Goal: Task Accomplishment & Management: Use online tool/utility

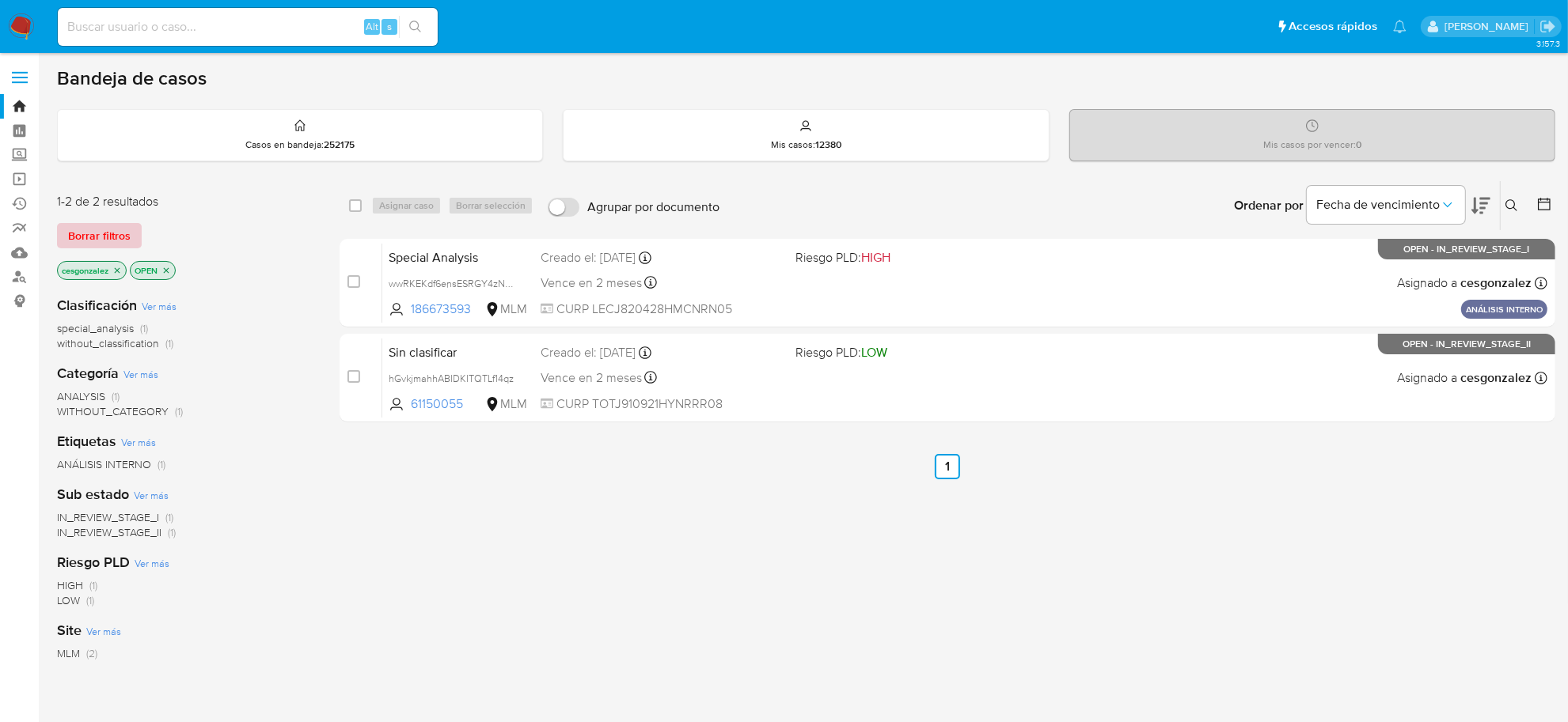
click at [124, 229] on span "Borrar filtros" at bounding box center [99, 235] width 63 height 22
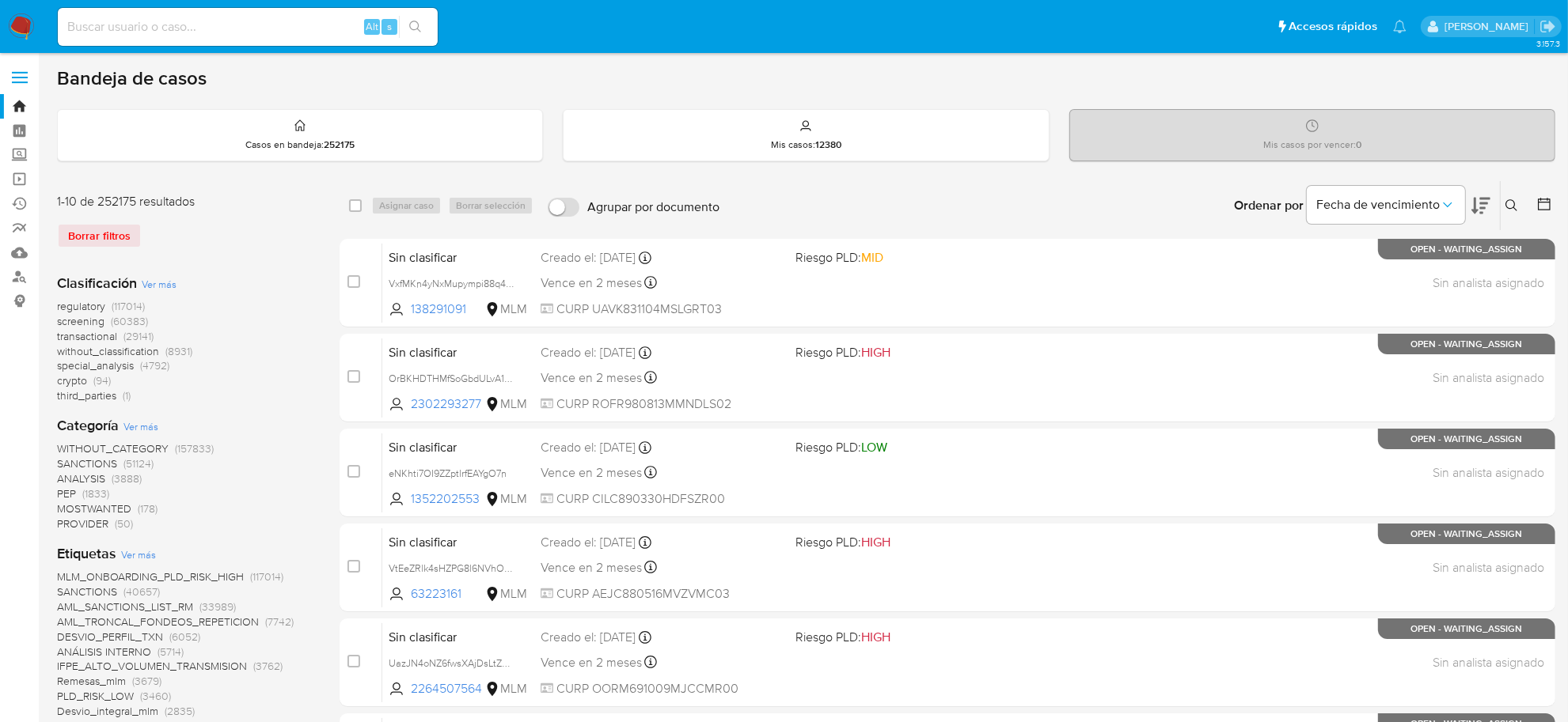
click at [108, 226] on div "Borrar filtros" at bounding box center [183, 236] width 253 height 25
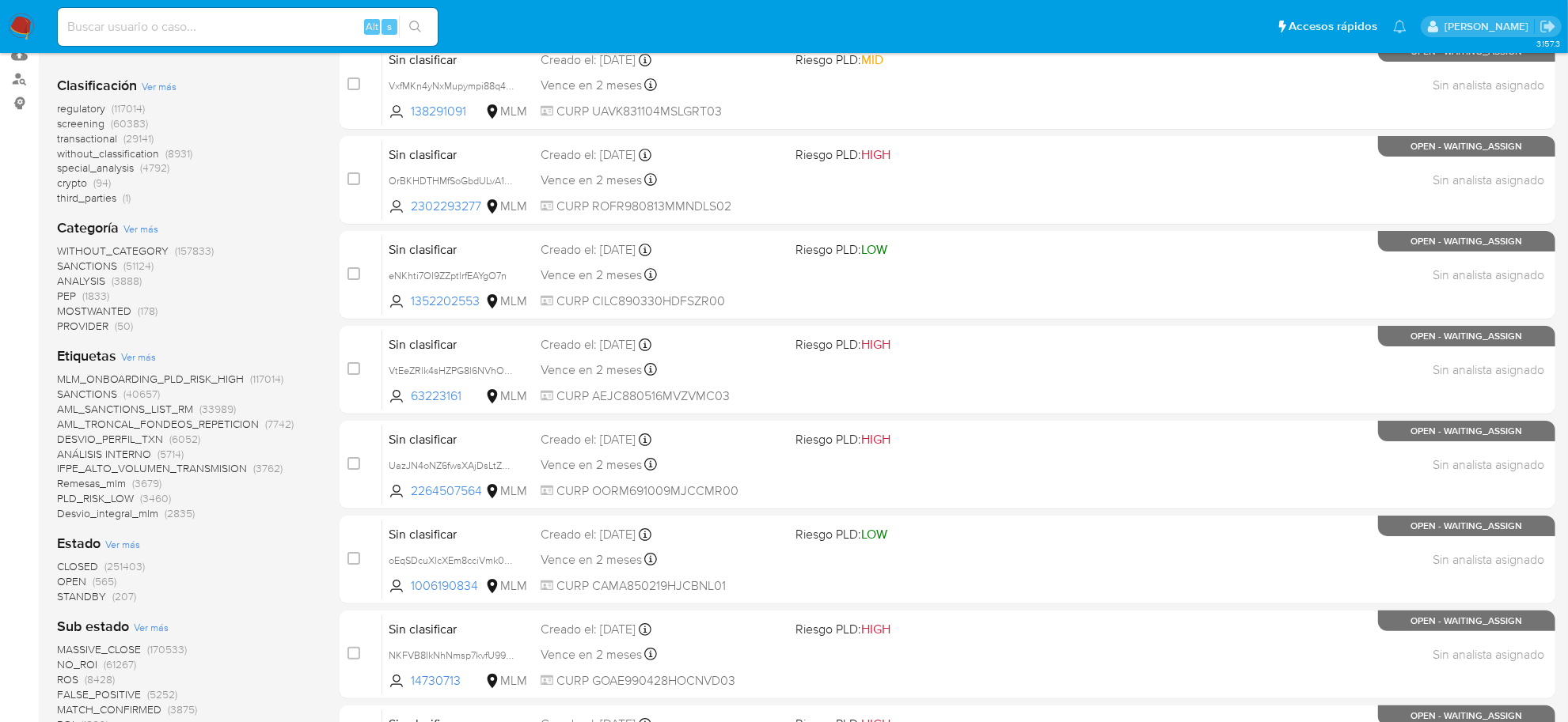
click at [71, 581] on span "OPEN" at bounding box center [71, 581] width 30 height 16
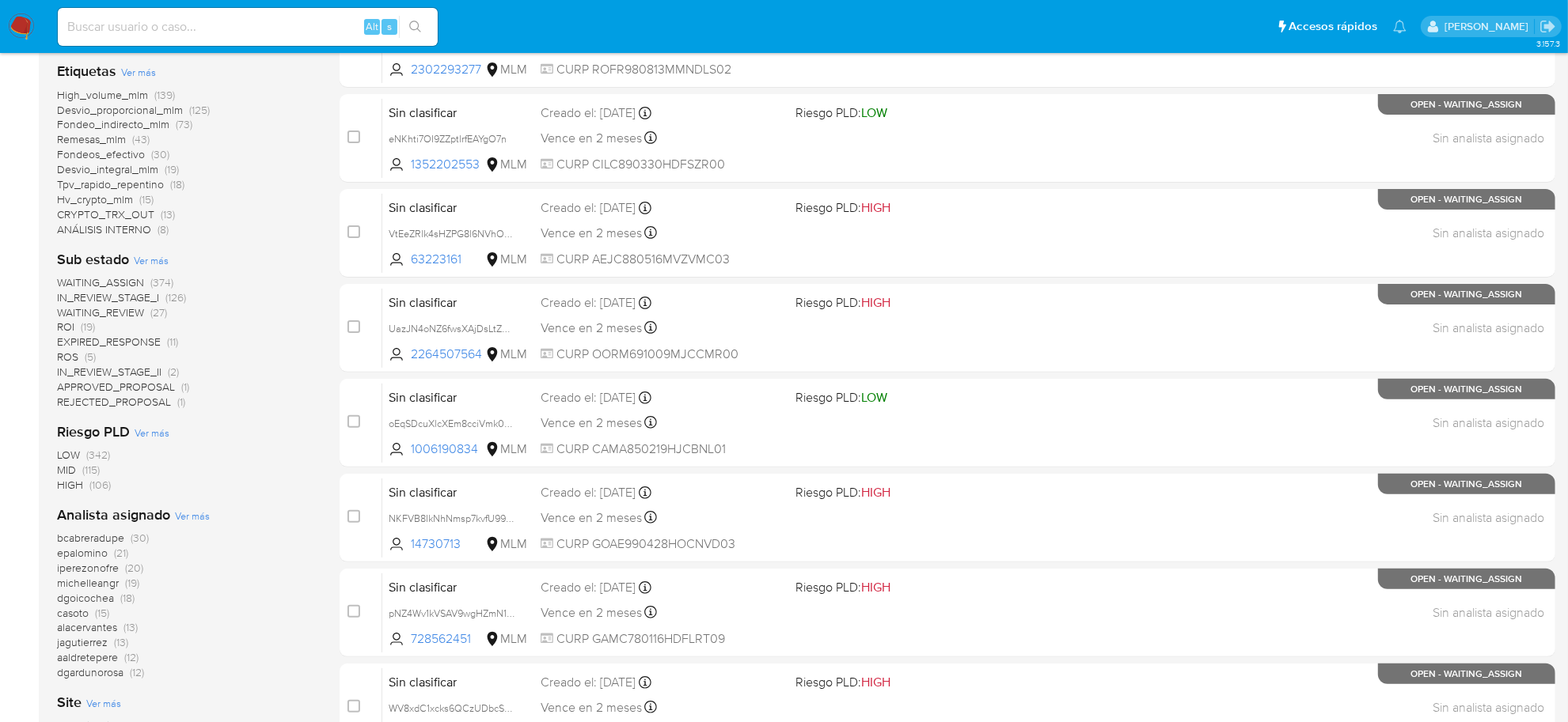
scroll to position [395, 0]
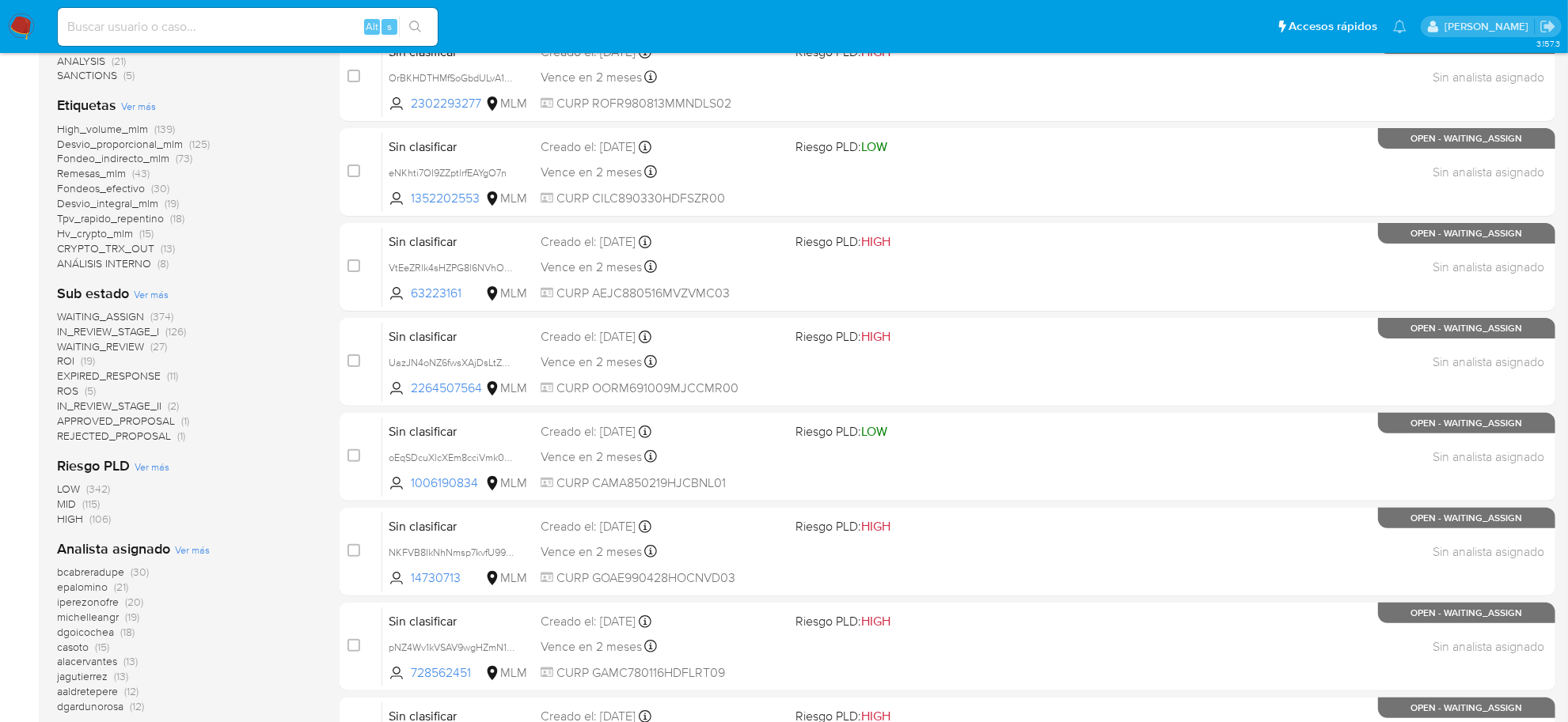
click at [77, 394] on span "ROS" at bounding box center [67, 390] width 21 height 16
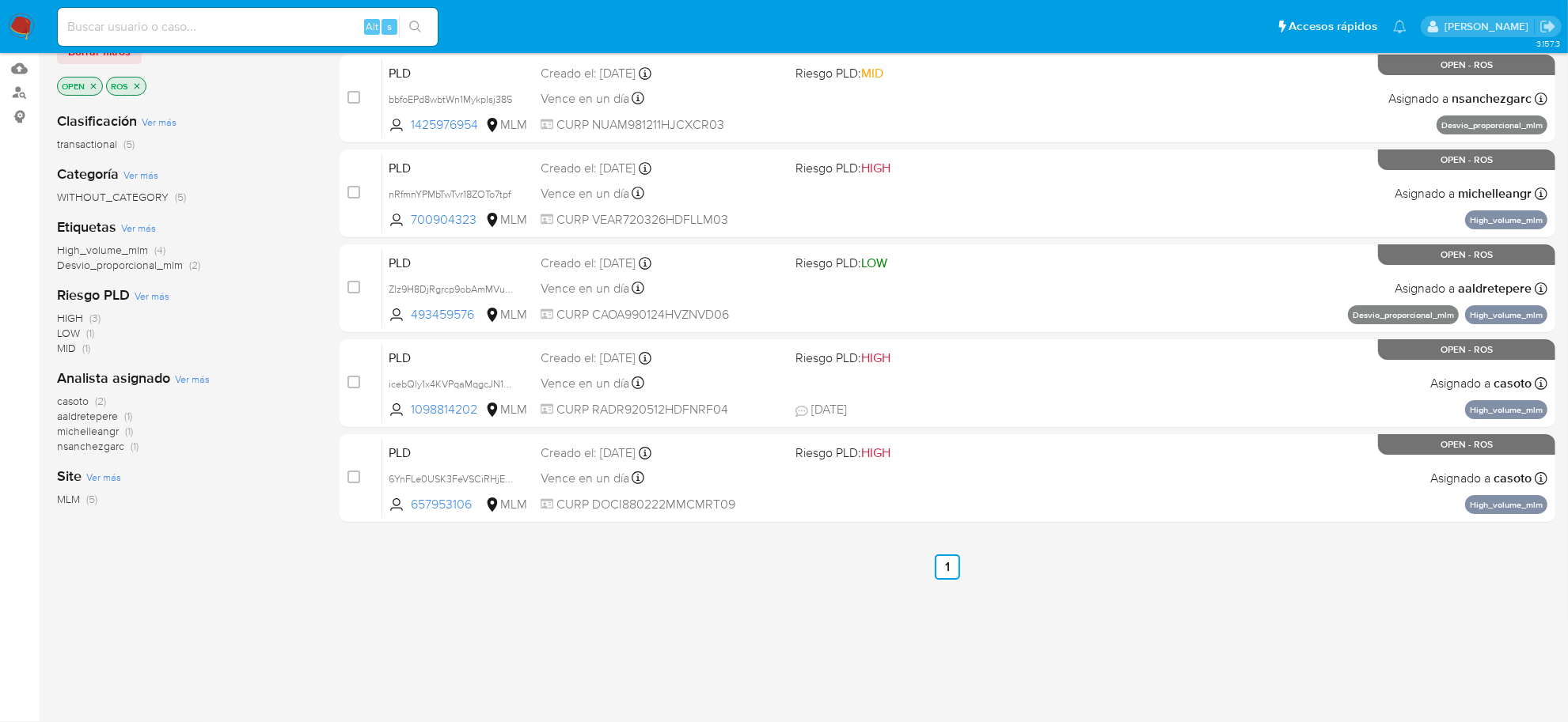
scroll to position [184, 0]
click at [103, 441] on span "nsanchezgarc" at bounding box center [90, 447] width 67 height 16
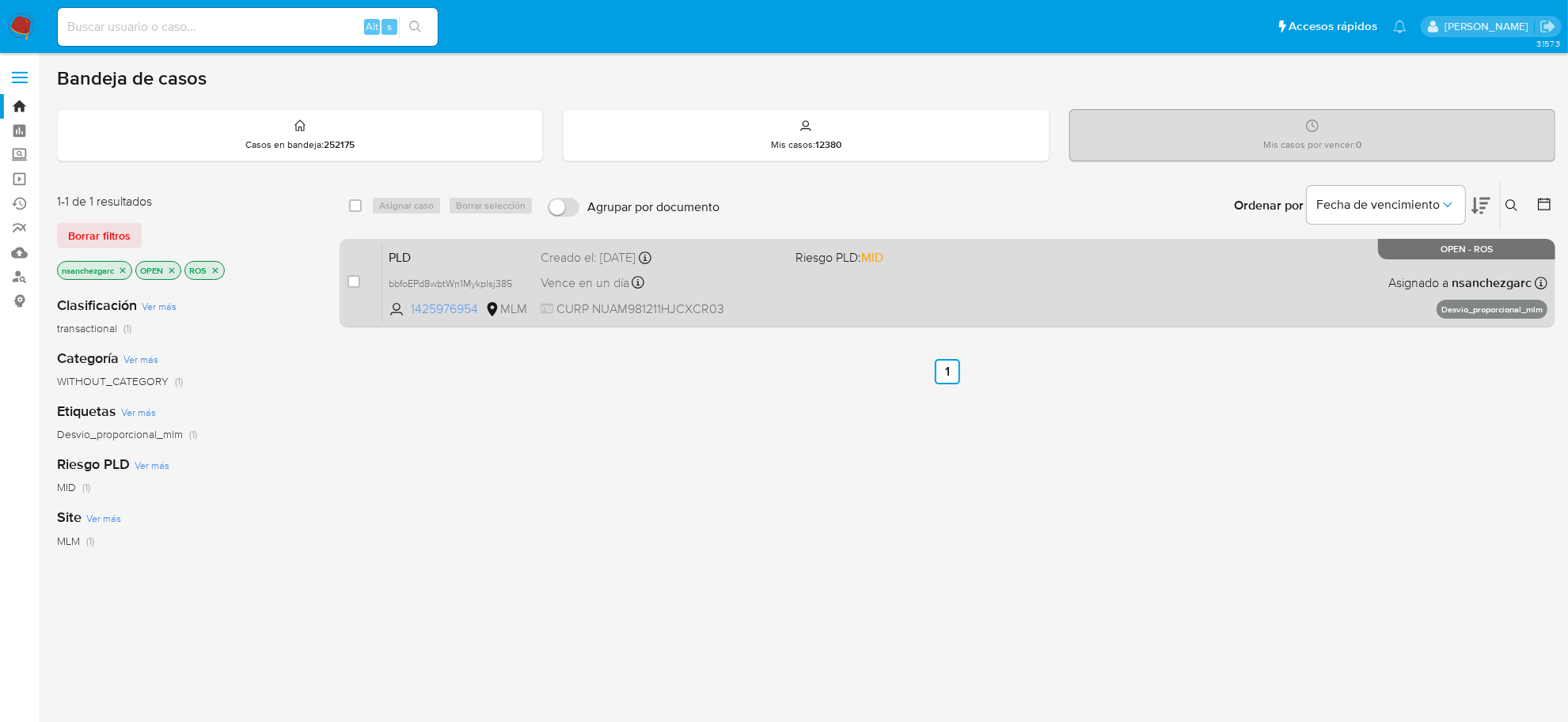
drag, startPoint x: 480, startPoint y: 305, endPoint x: 412, endPoint y: 309, distance: 68.1
click at [412, 309] on span "1425976954" at bounding box center [446, 309] width 71 height 18
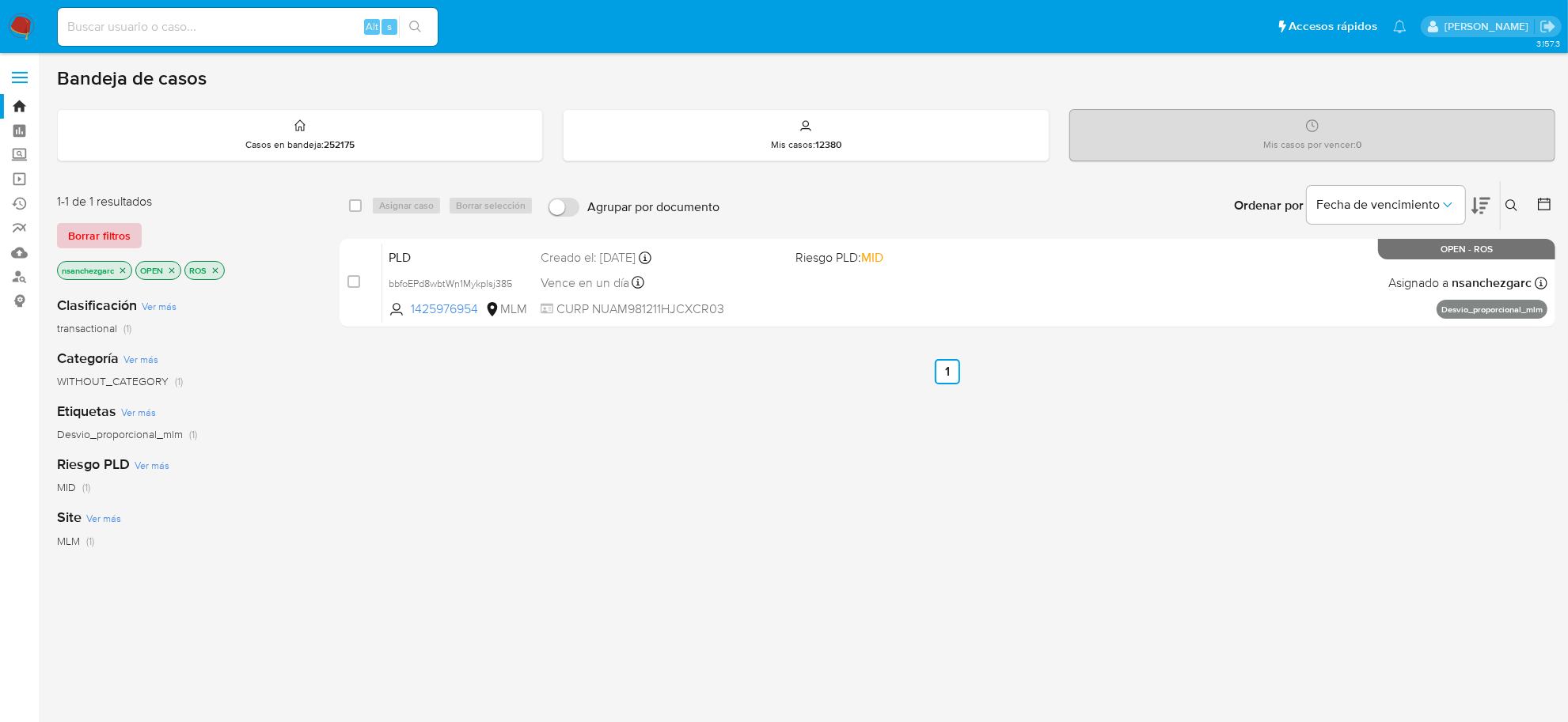
click at [83, 239] on span "Borrar filtros" at bounding box center [99, 235] width 63 height 22
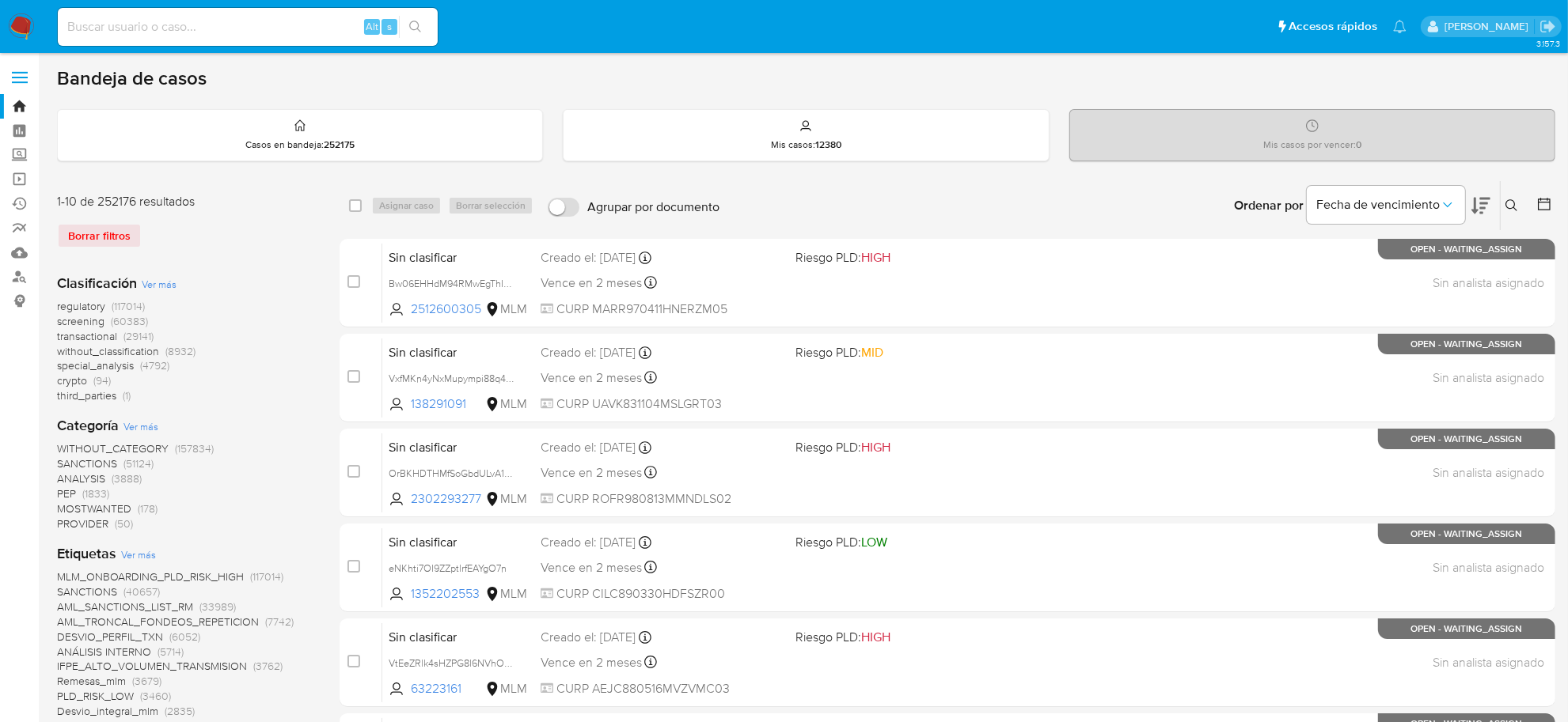
click at [105, 322] on span "screening (60383)" at bounding box center [102, 322] width 91 height 15
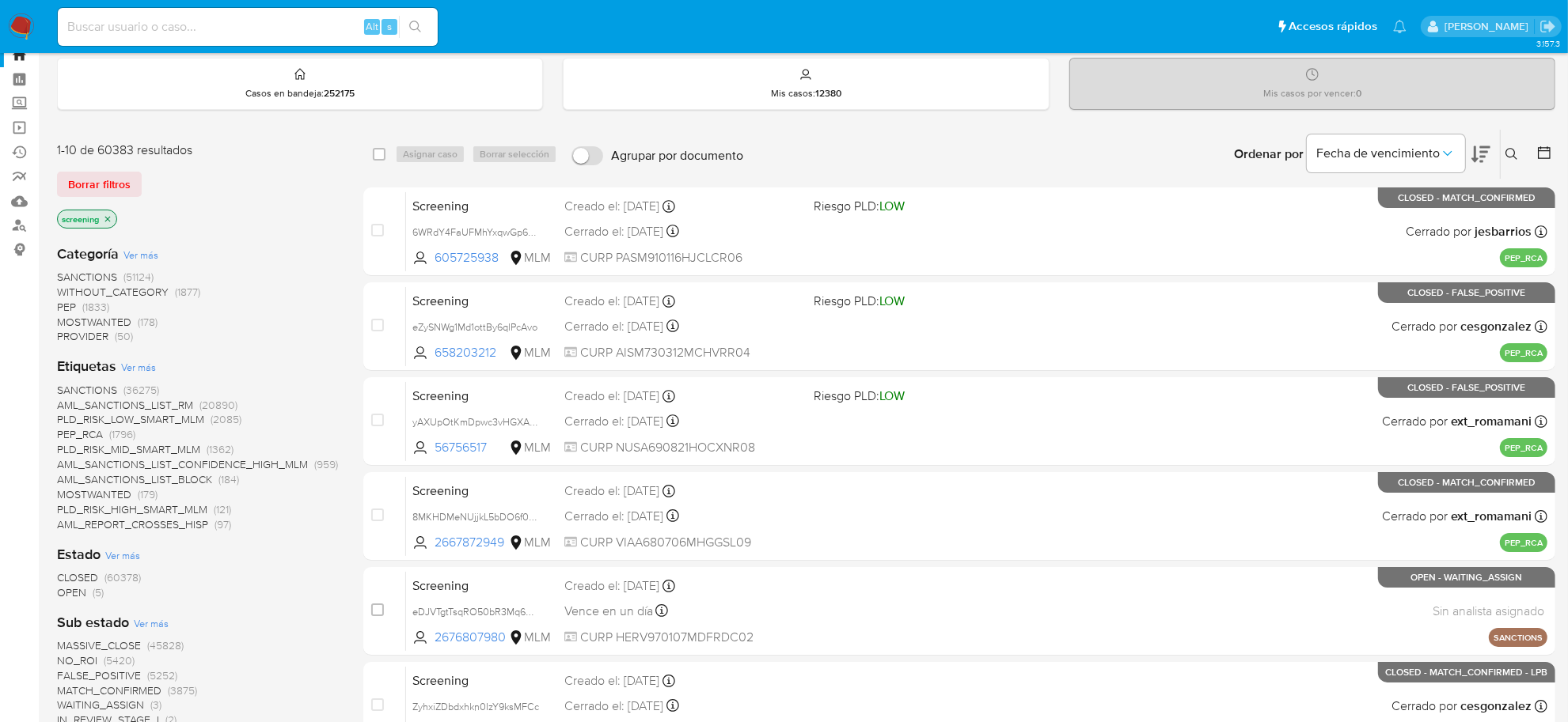
scroll to position [99, 0]
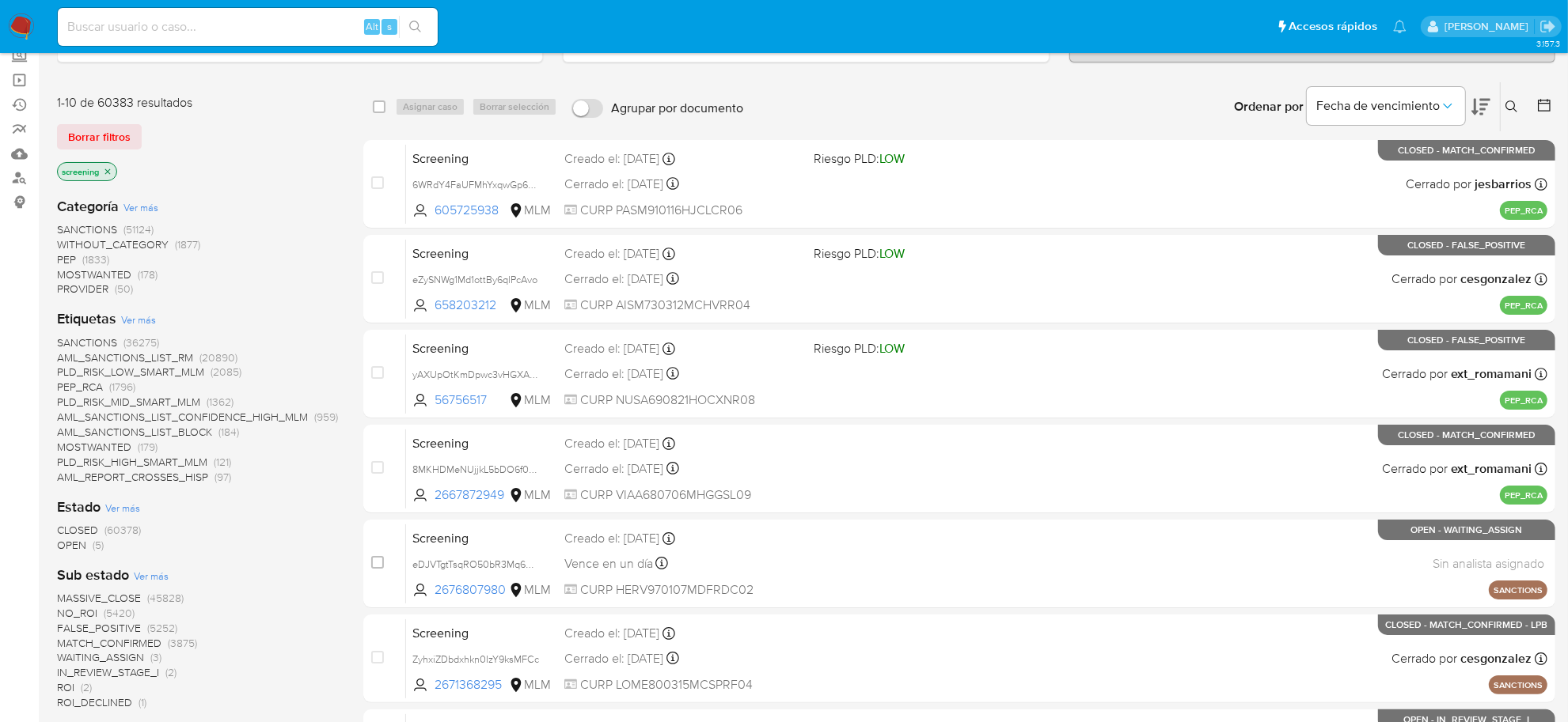
click at [73, 548] on span "OPEN" at bounding box center [71, 545] width 30 height 16
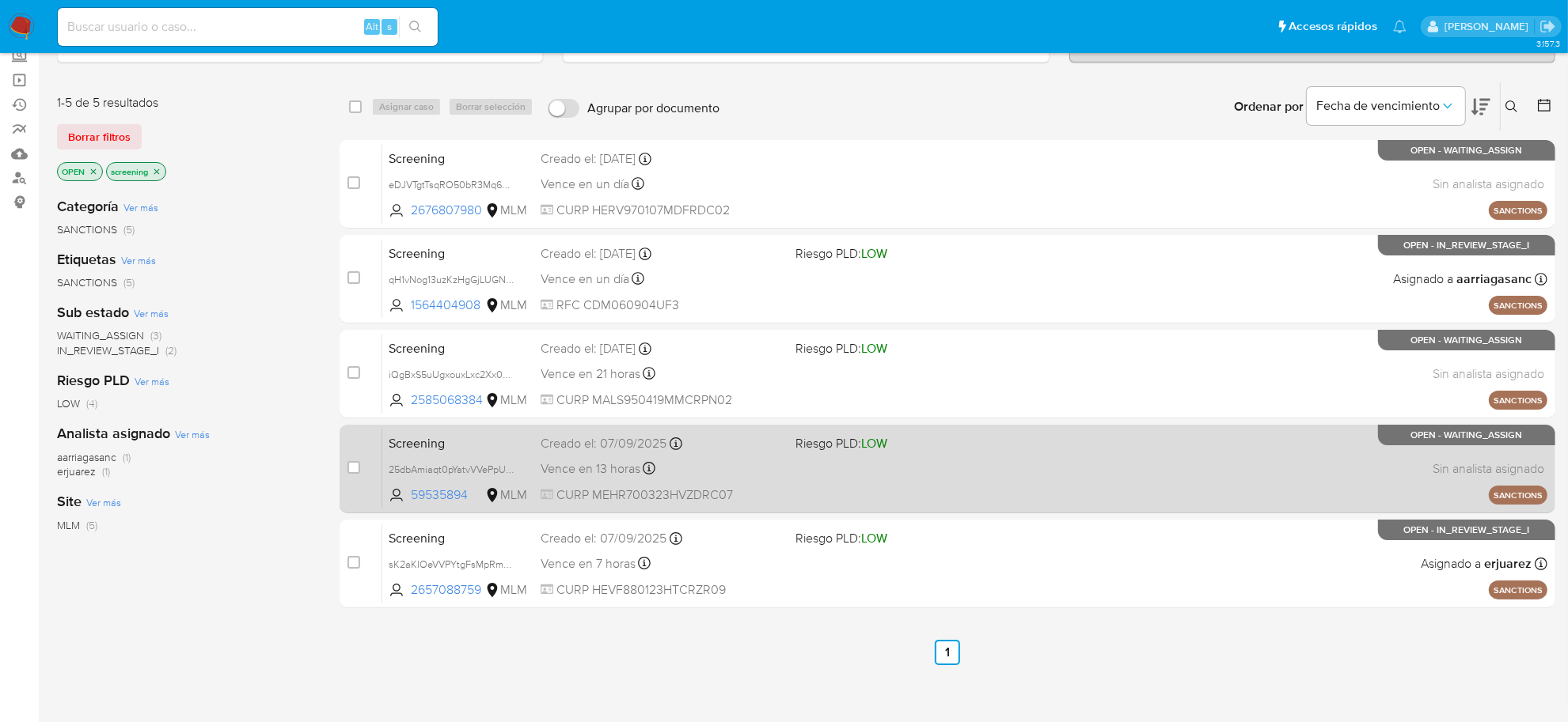
click at [746, 472] on div "Vence en 13 horas Vence el 09/09/2025 04:26:52" at bounding box center [661, 468] width 242 height 21
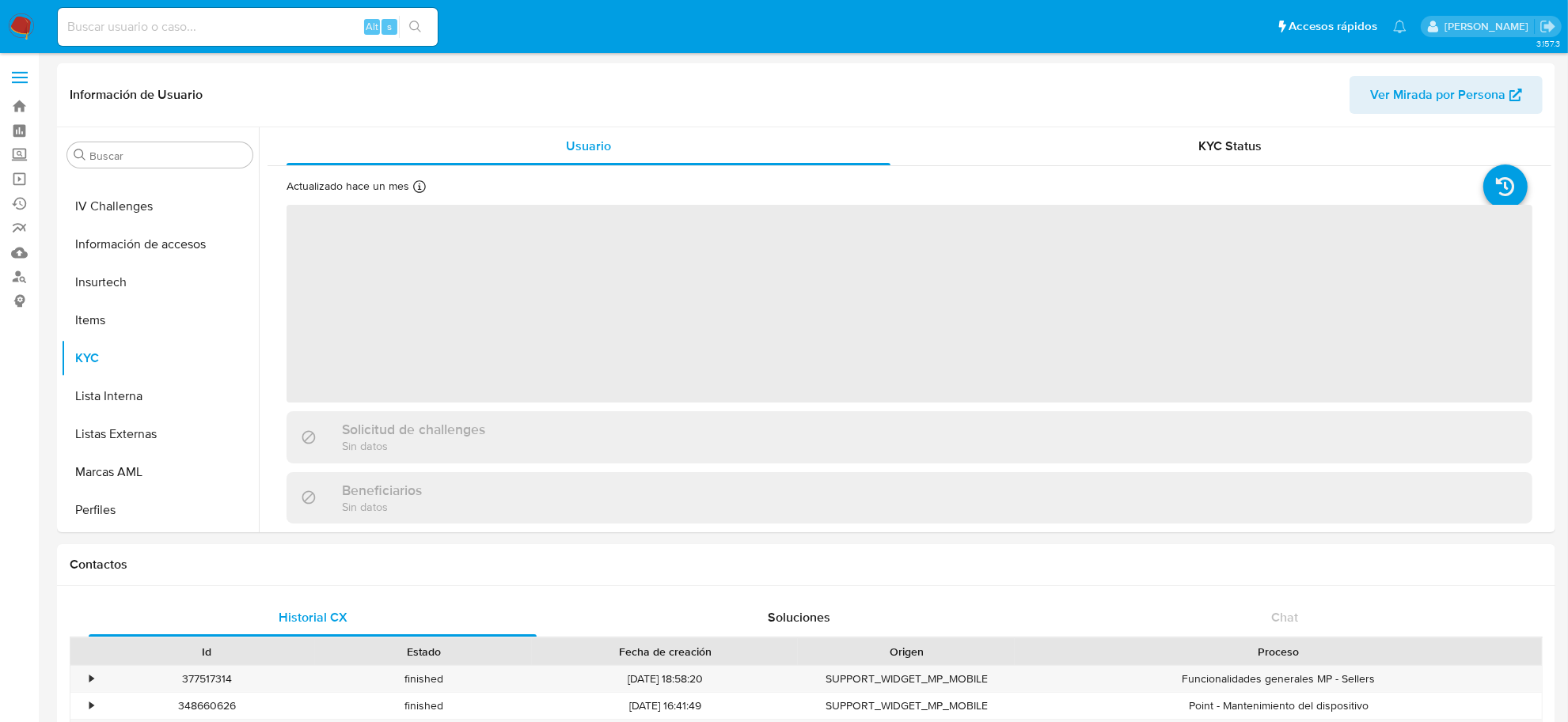
scroll to position [667, 0]
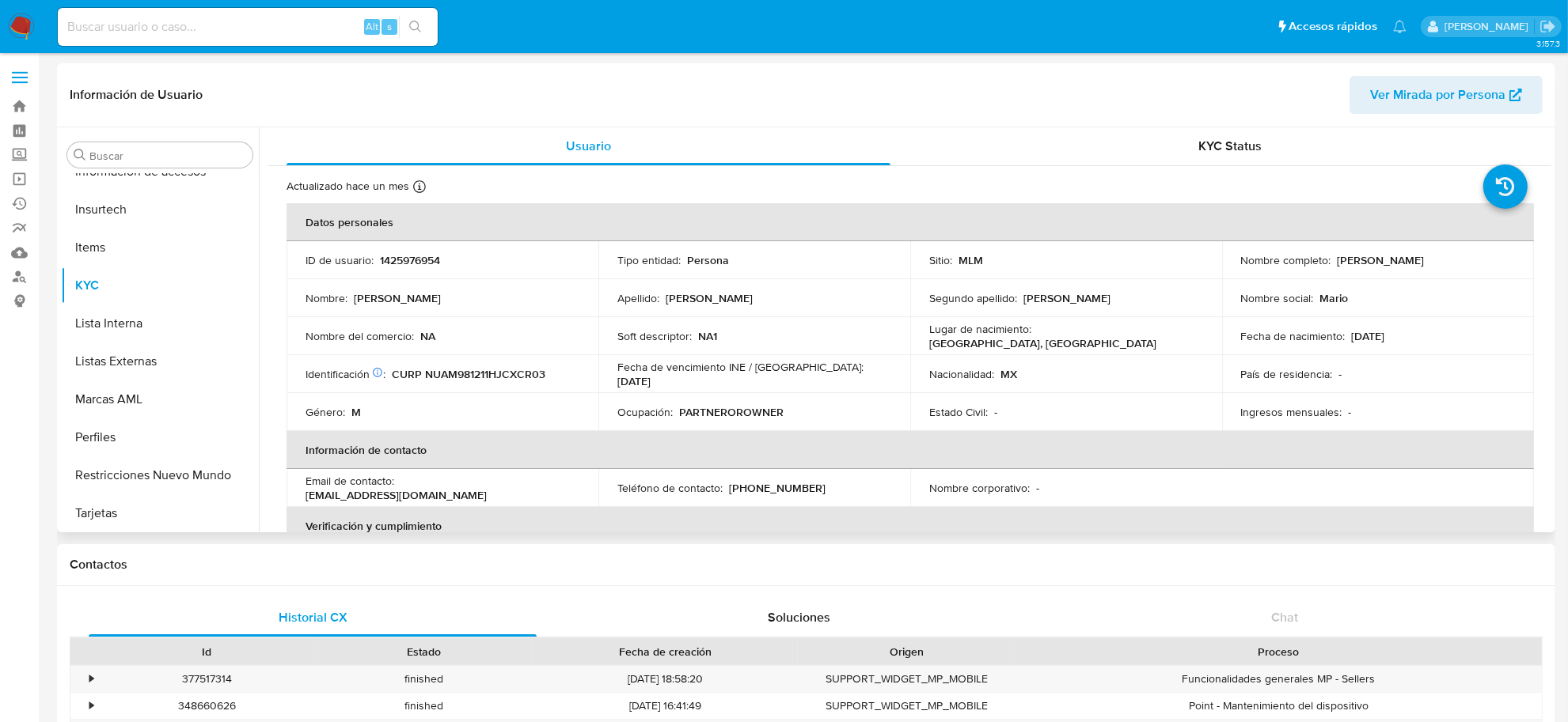
select select "10"
click at [409, 261] on p "1425976954" at bounding box center [410, 260] width 60 height 14
click at [419, 262] on p "1425976954" at bounding box center [410, 260] width 60 height 14
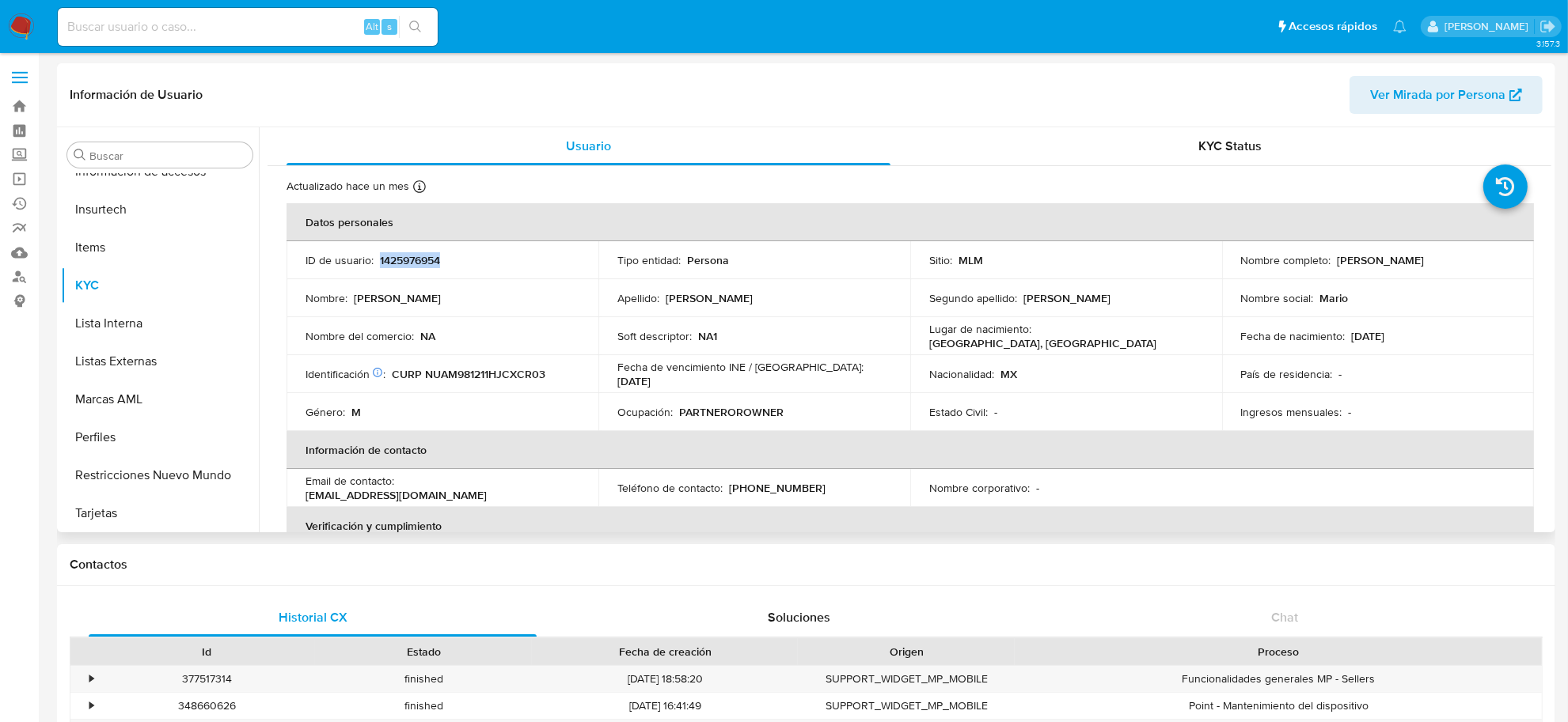
click at [419, 262] on p "1425976954" at bounding box center [410, 260] width 60 height 14
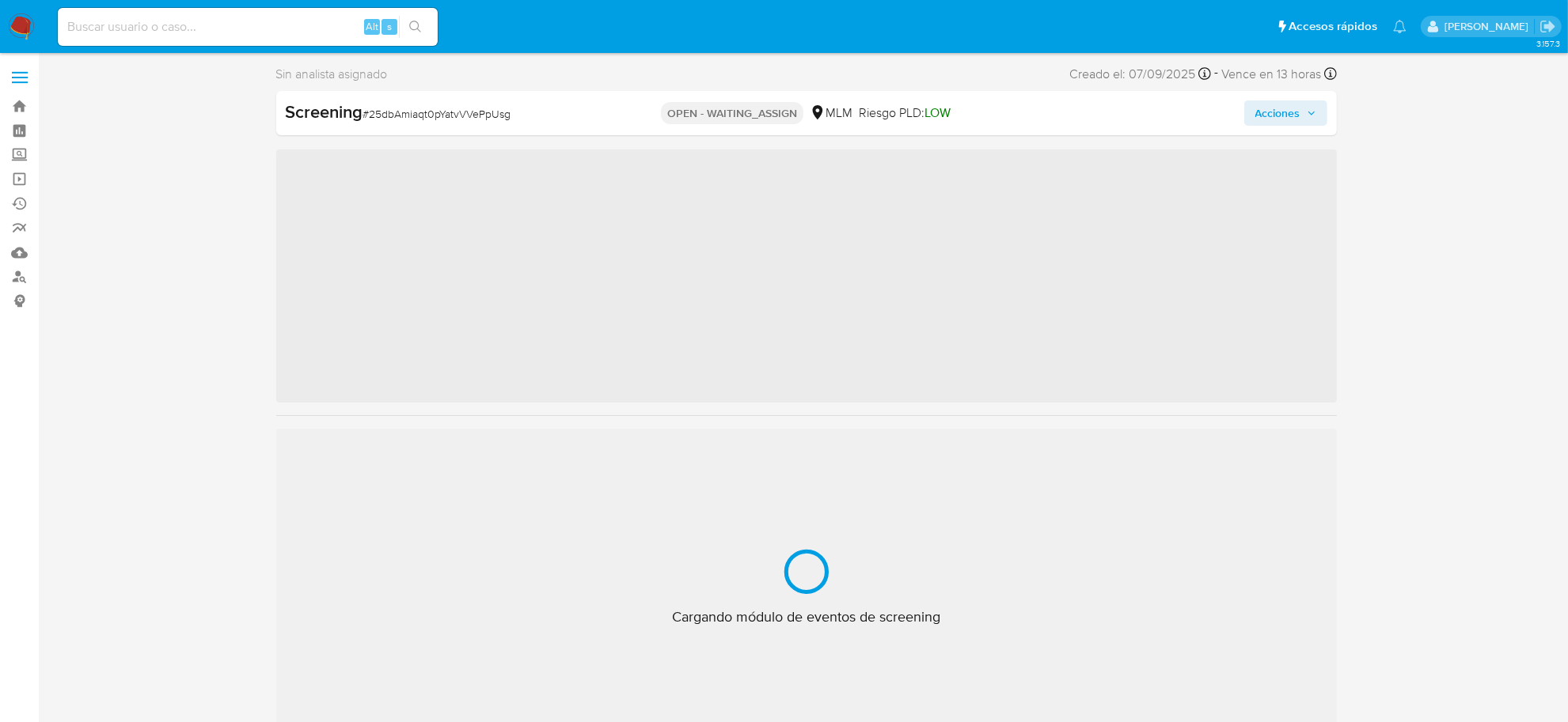
scroll to position [667, 0]
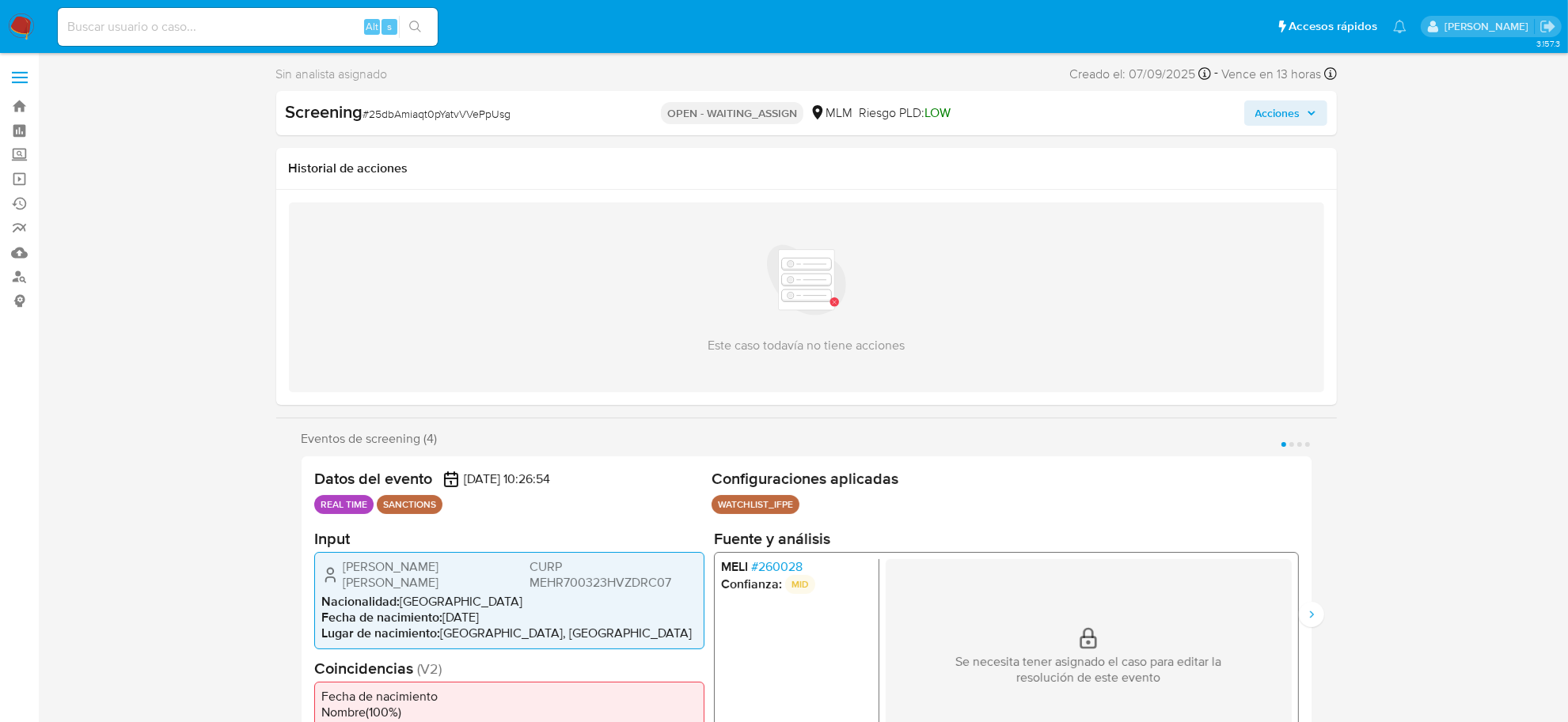
select select "10"
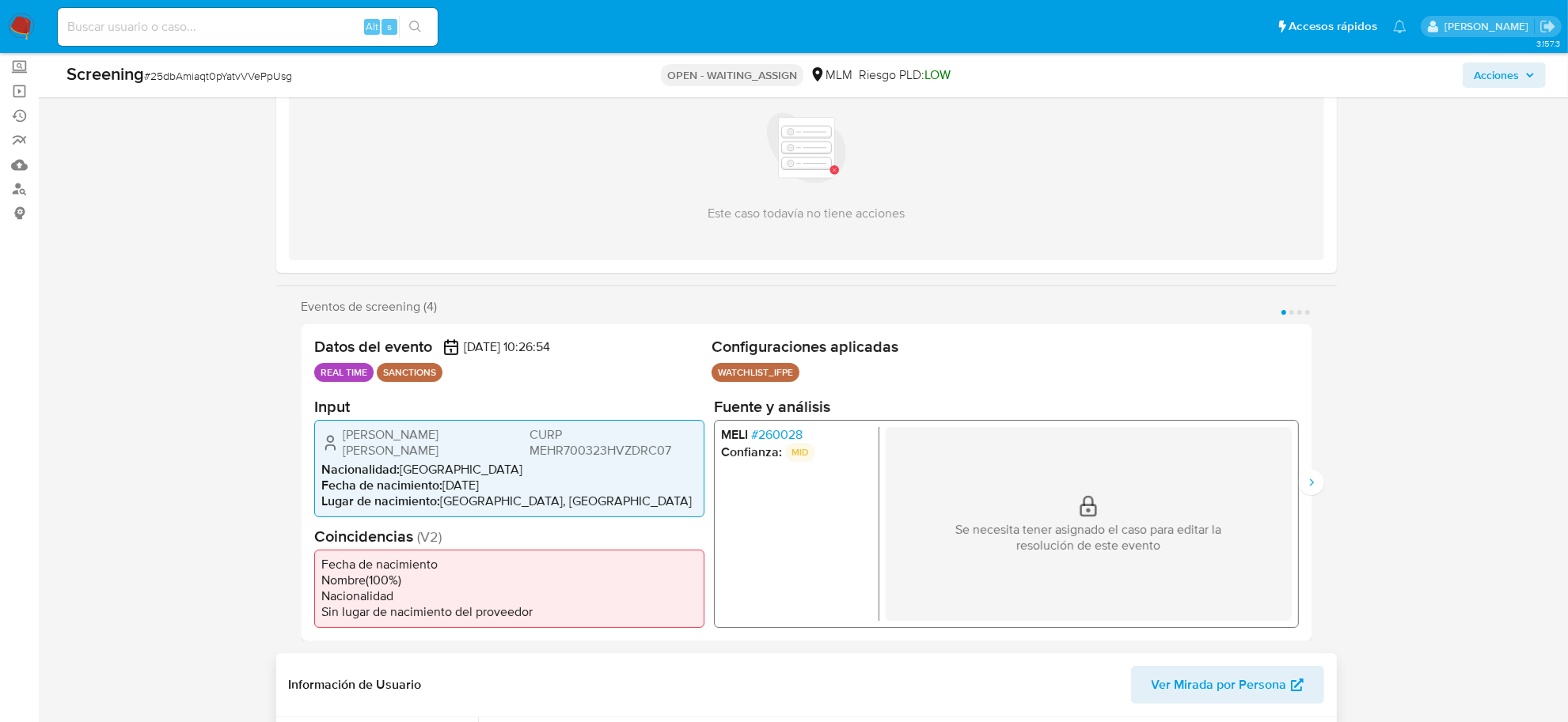
scroll to position [99, 0]
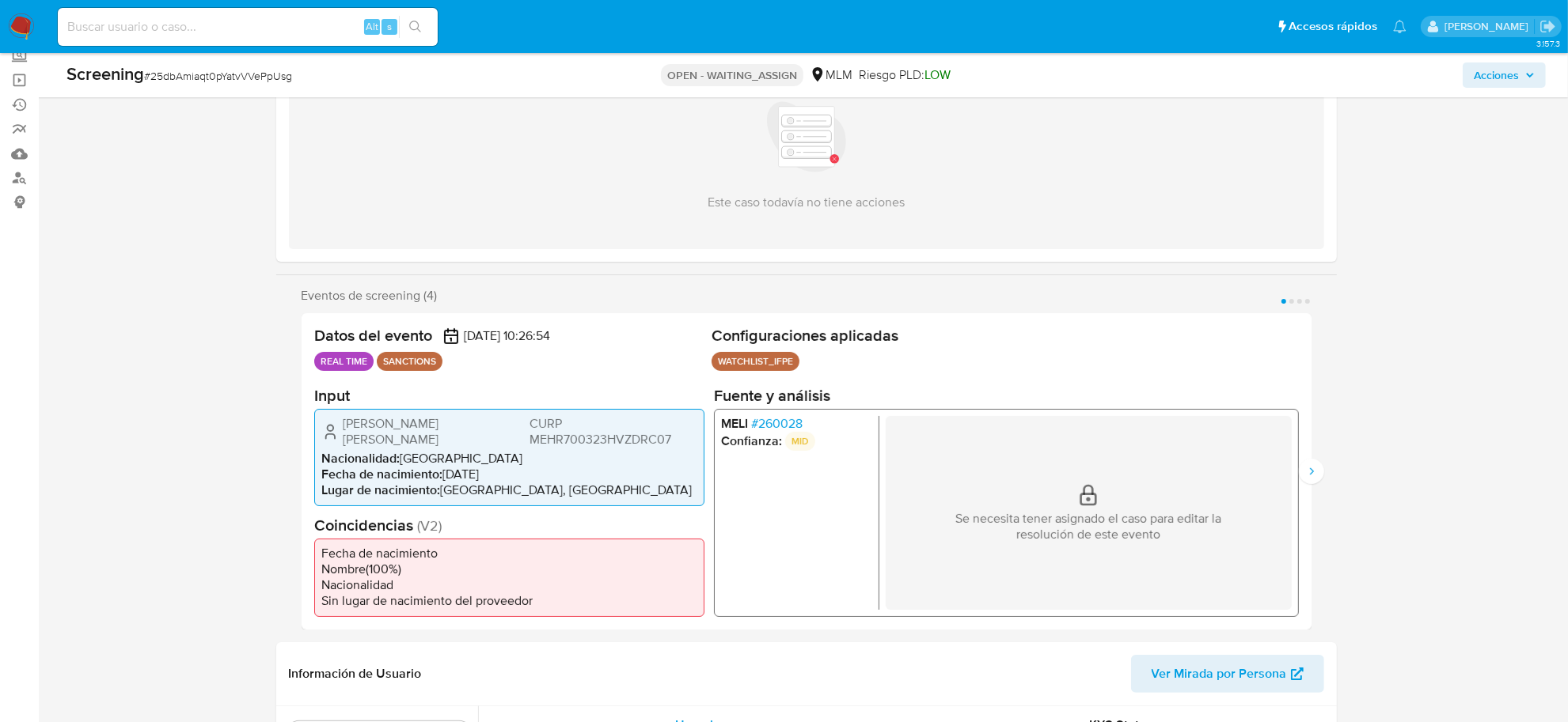
click at [9, 14] on img at bounding box center [21, 27] width 27 height 27
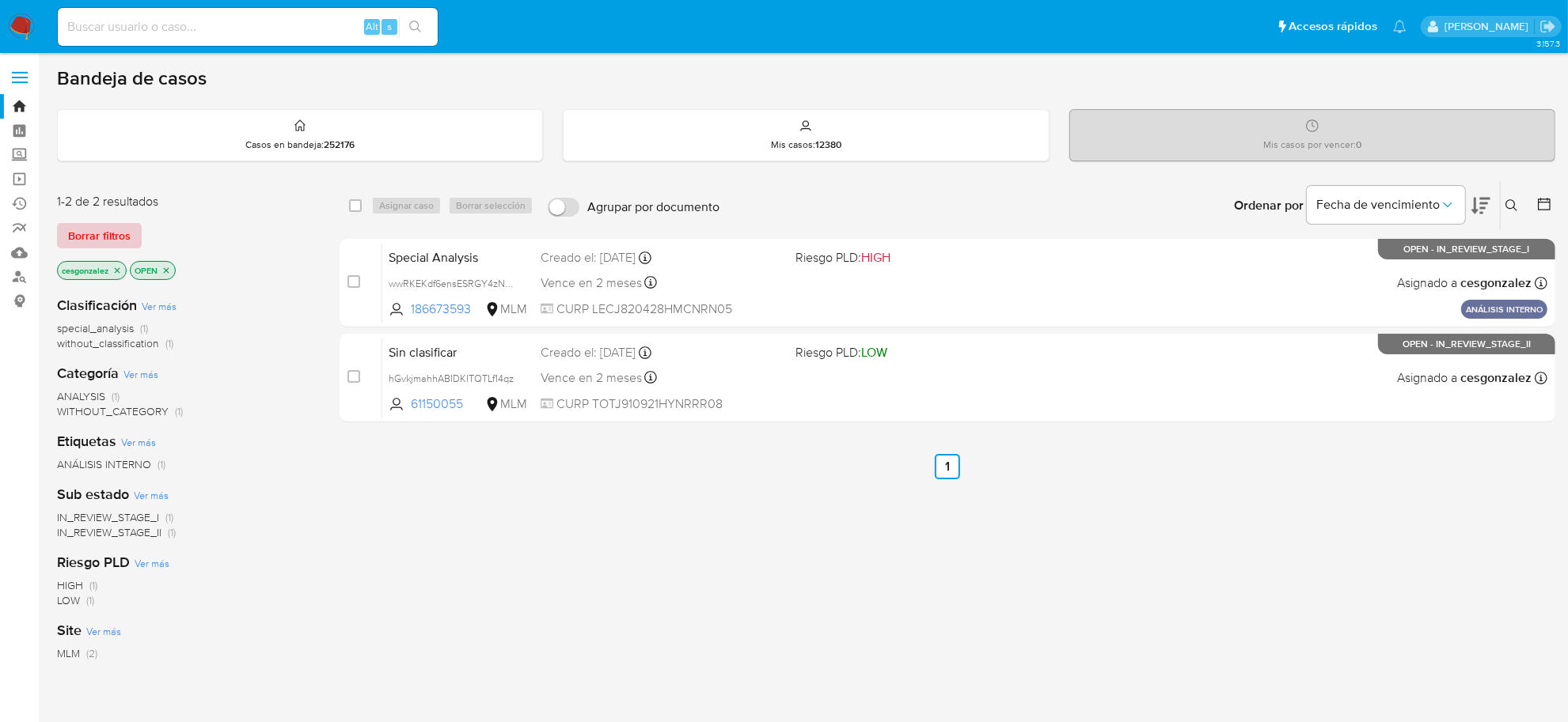
click at [105, 243] on span "Borrar filtros" at bounding box center [99, 235] width 63 height 22
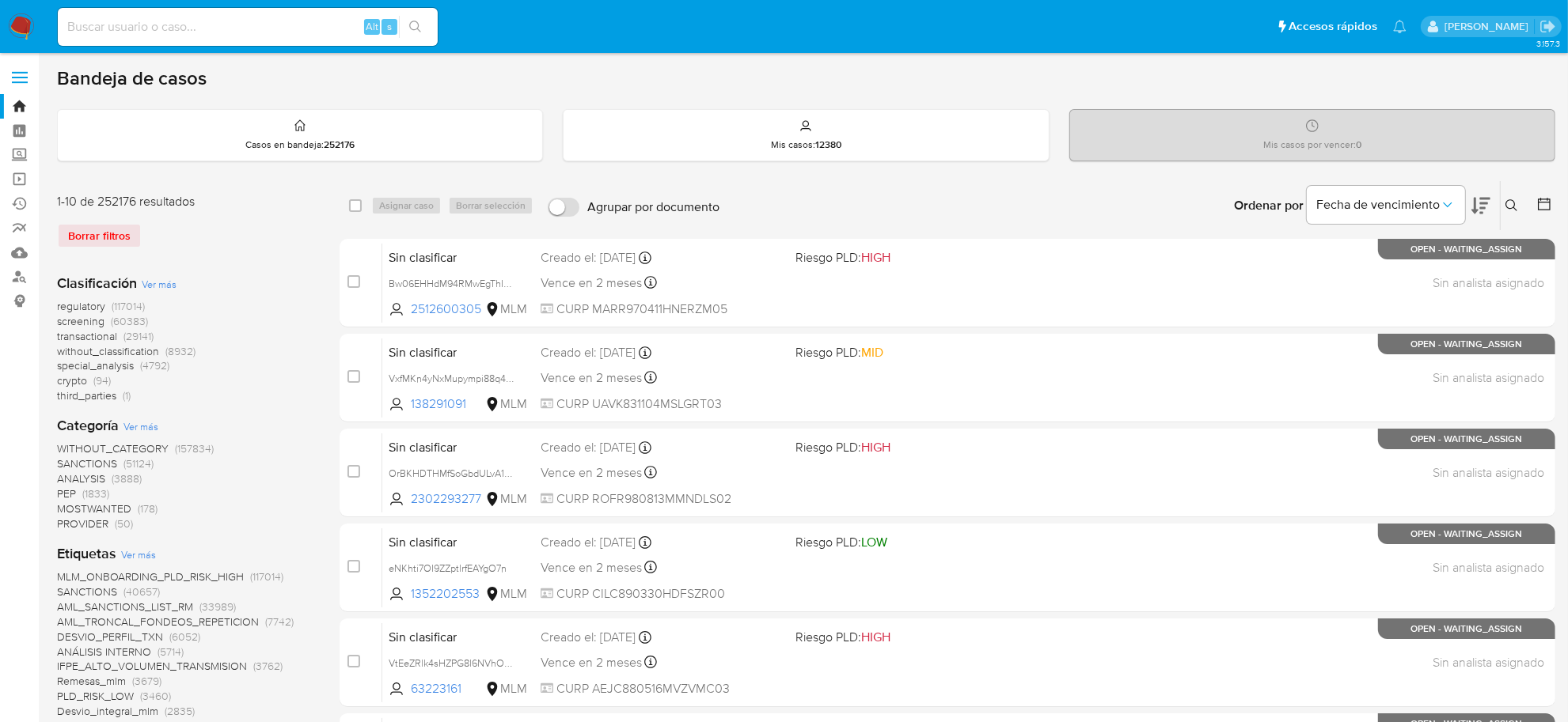
click at [1512, 206] on icon at bounding box center [1511, 206] width 13 height 13
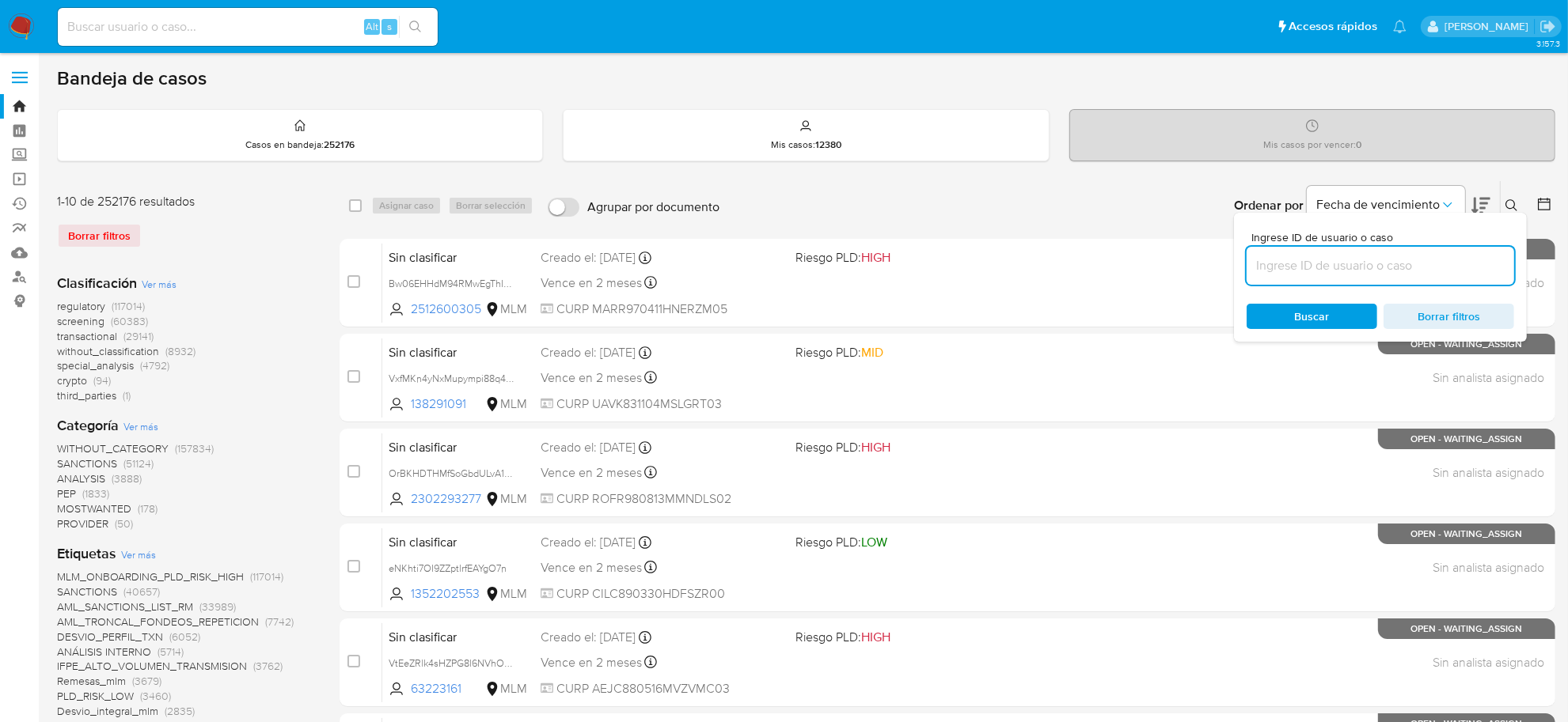
click at [1359, 271] on input at bounding box center [1380, 266] width 268 height 20
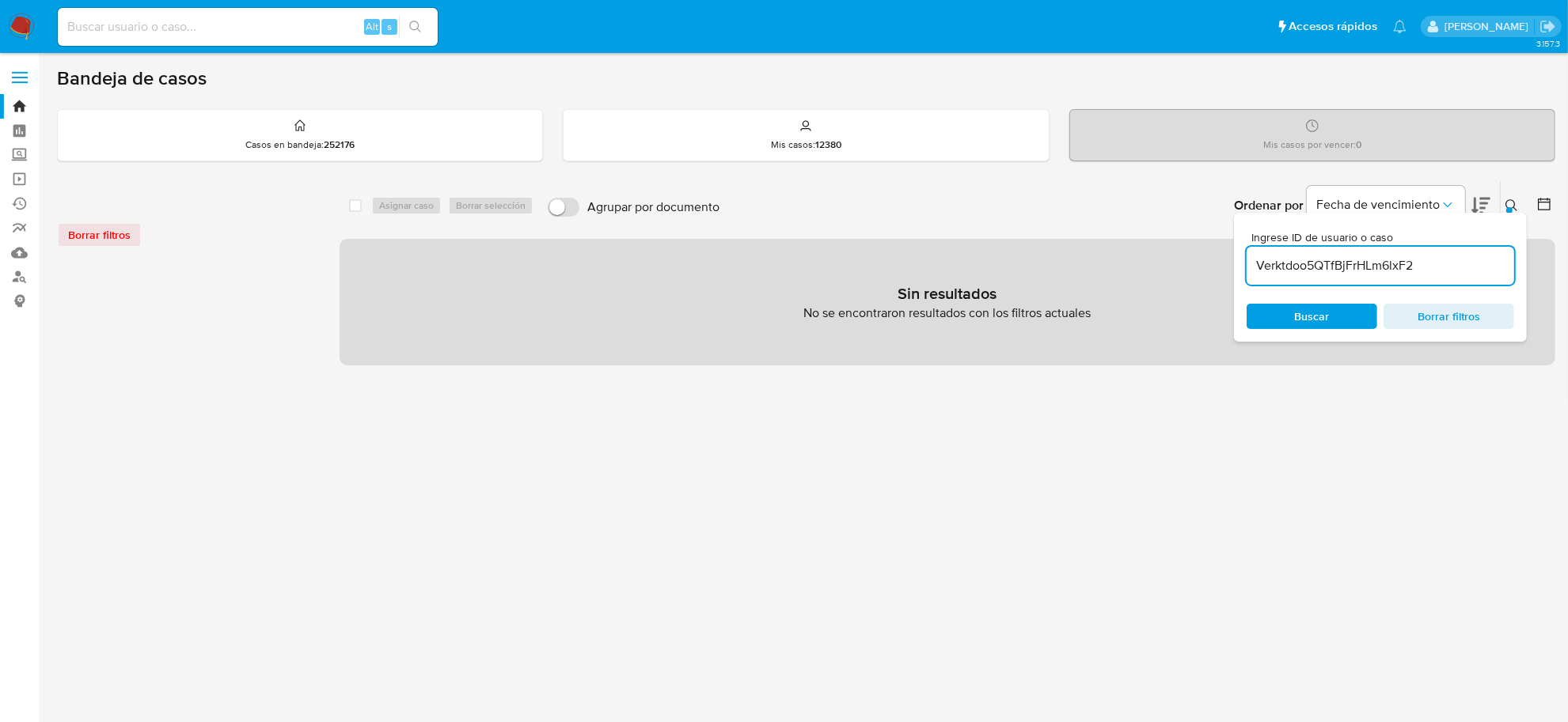
click at [1430, 266] on input "Verktdoo5QTfBjFrHLm6lxF2" at bounding box center [1380, 266] width 268 height 20
type input "Verktdoo5QTfBjFrHLm6lxF2"
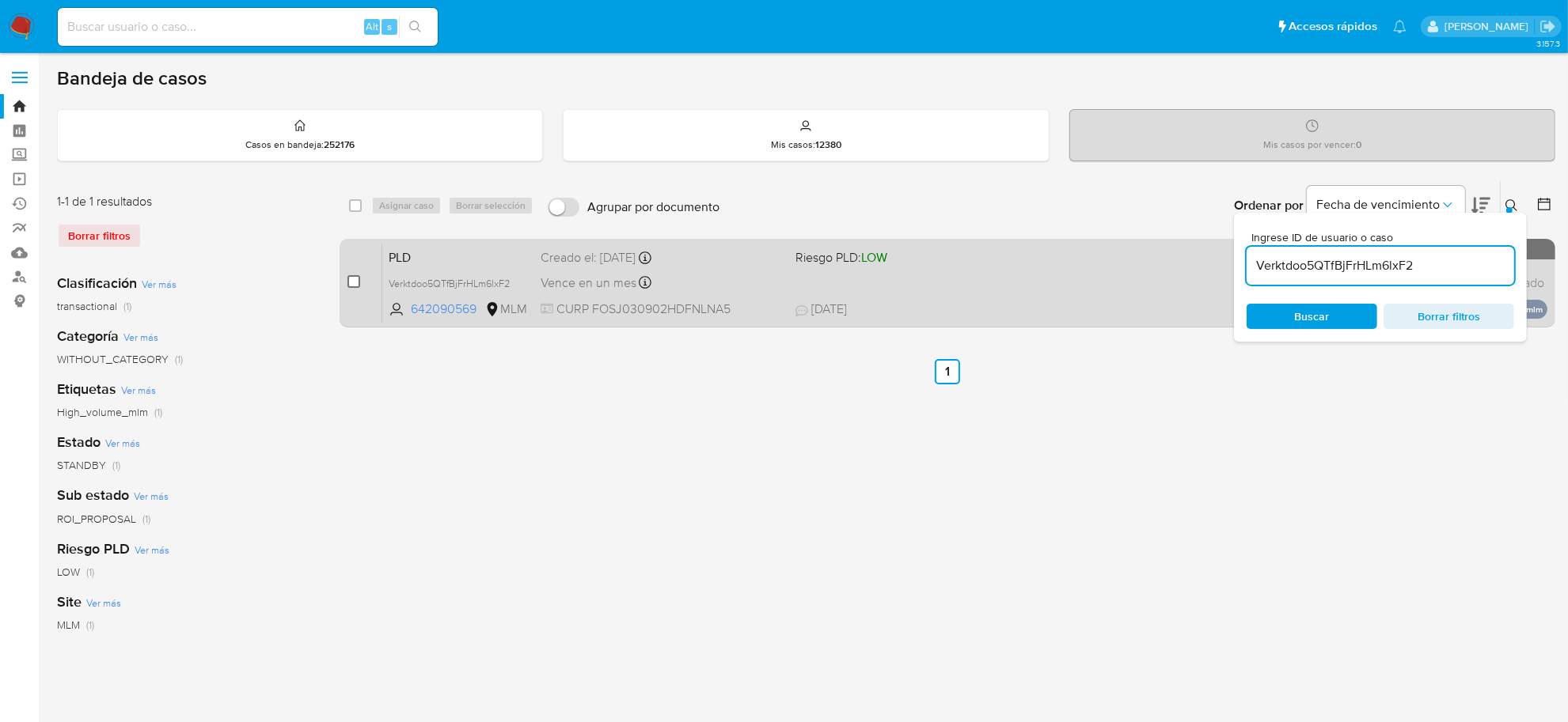
click at [356, 285] on input "checkbox" at bounding box center [353, 281] width 13 height 13
checkbox input "true"
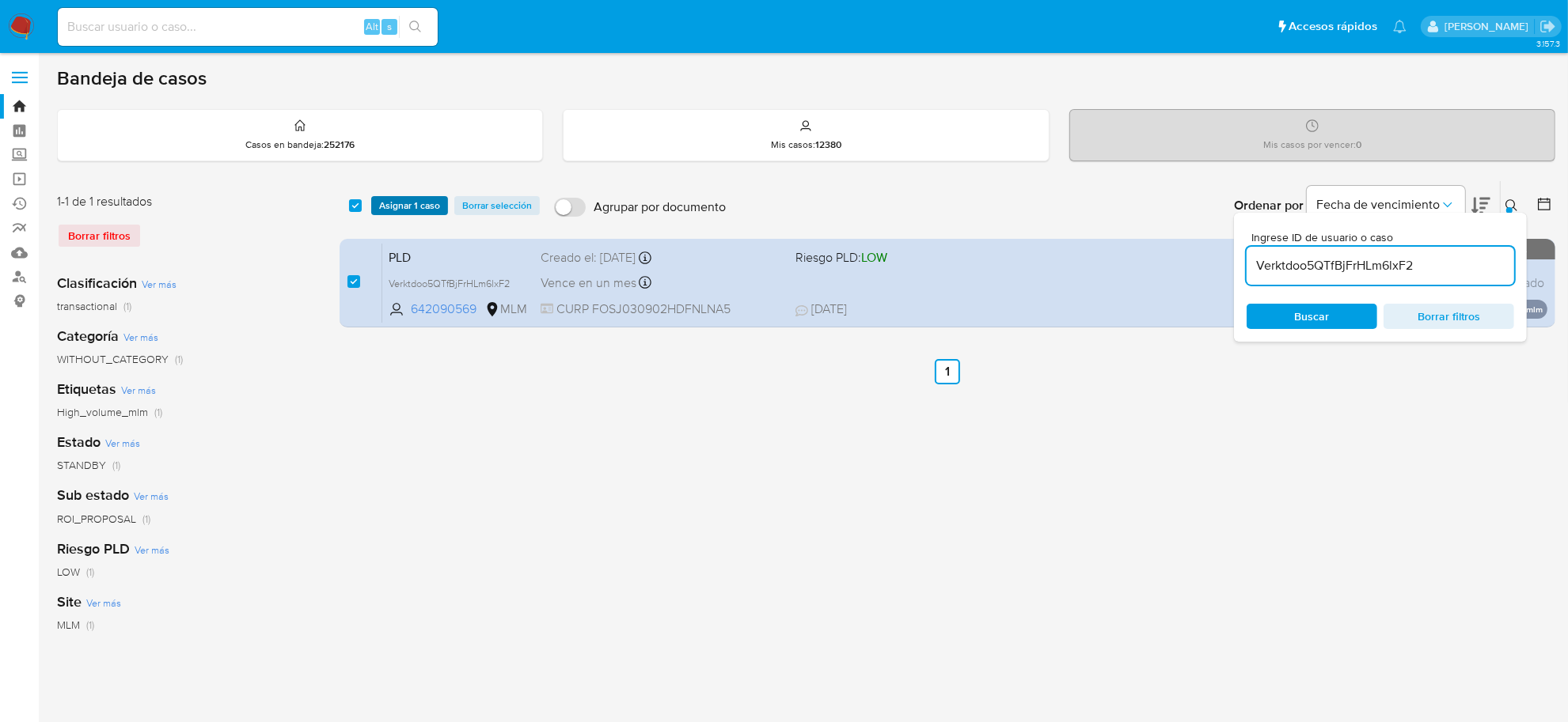
click at [401, 207] on span "Asignar 1 caso" at bounding box center [410, 206] width 61 height 16
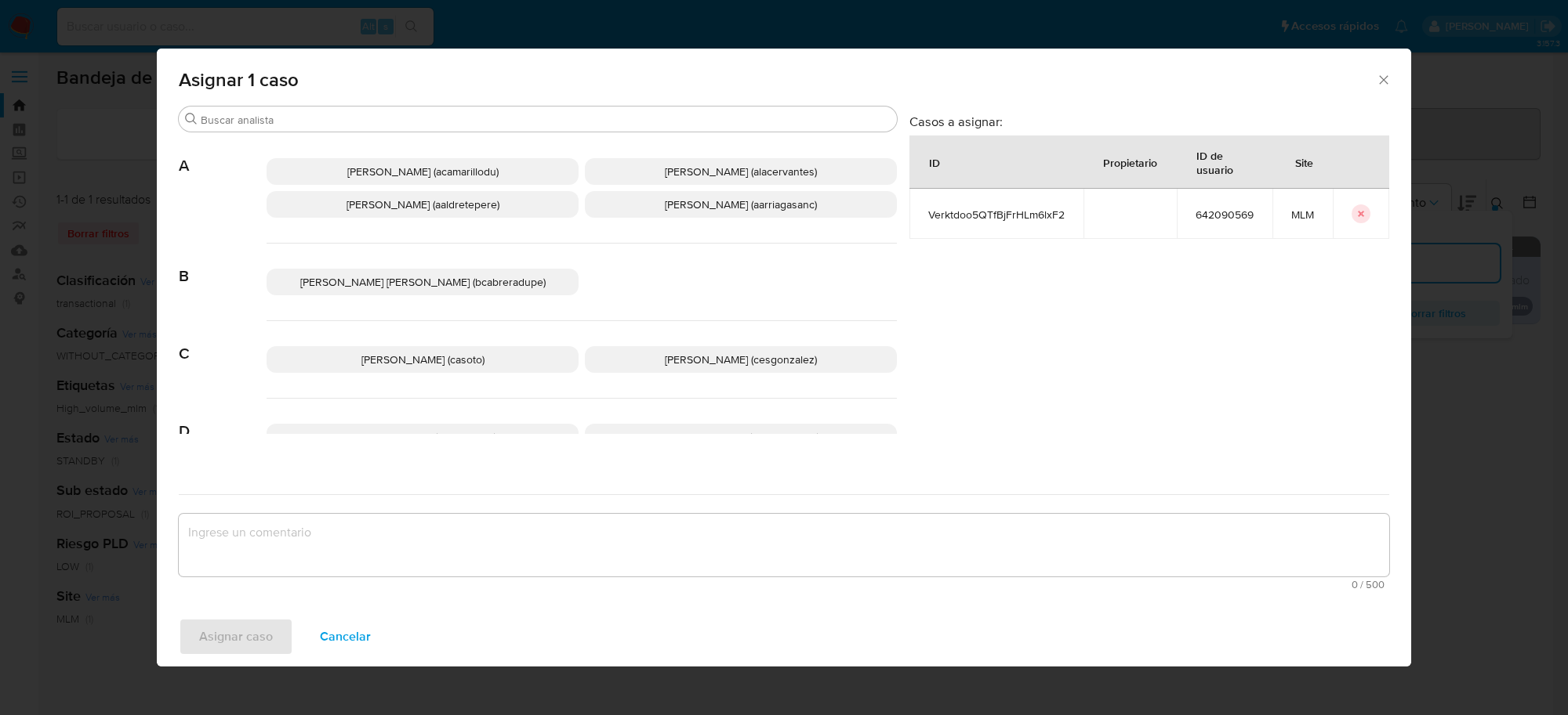
click at [665, 358] on span "Cesar Gonzalez (cesgonzalez)" at bounding box center [740, 360] width 152 height 16
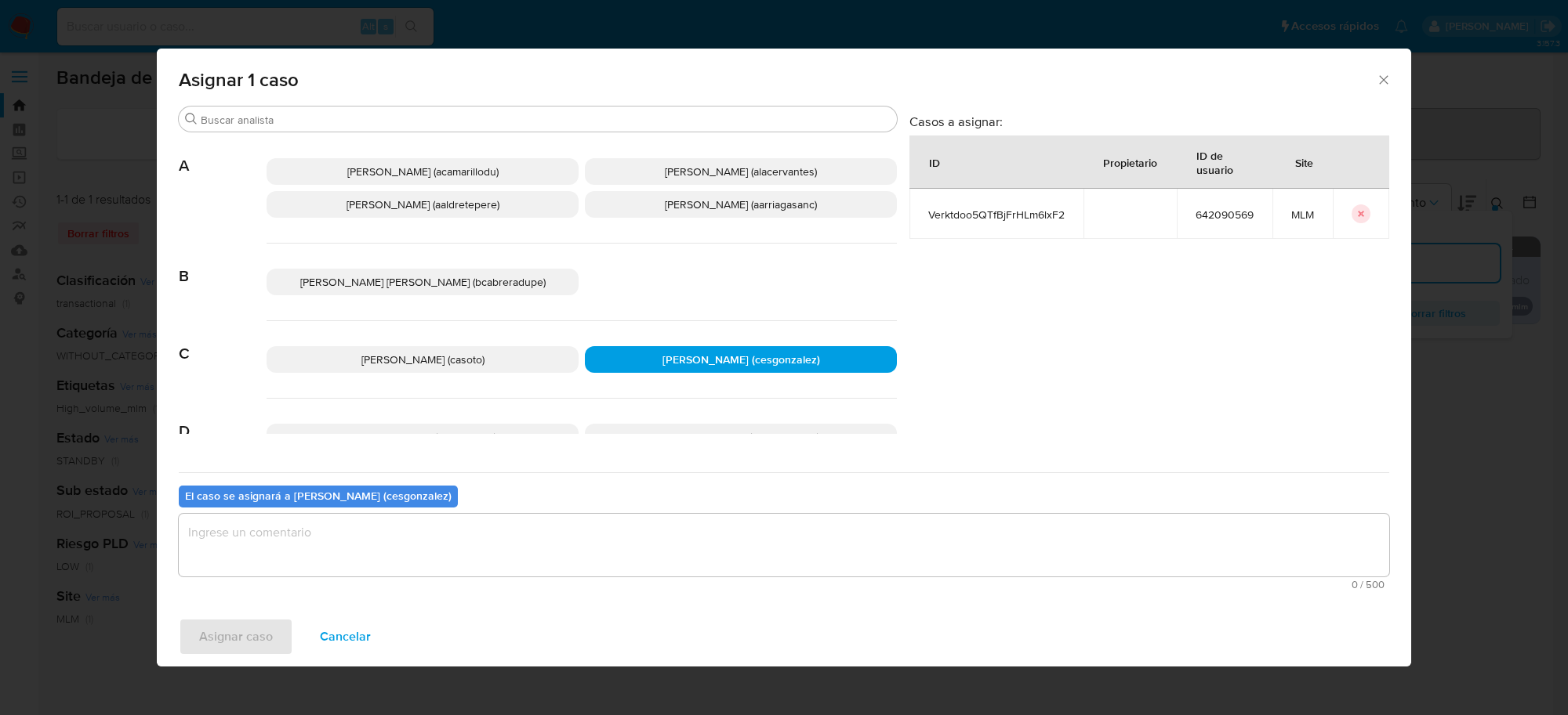
click at [350, 554] on textarea "assign-modal" at bounding box center [783, 545] width 1210 height 63
click at [258, 633] on span "Asignar caso" at bounding box center [236, 636] width 74 height 34
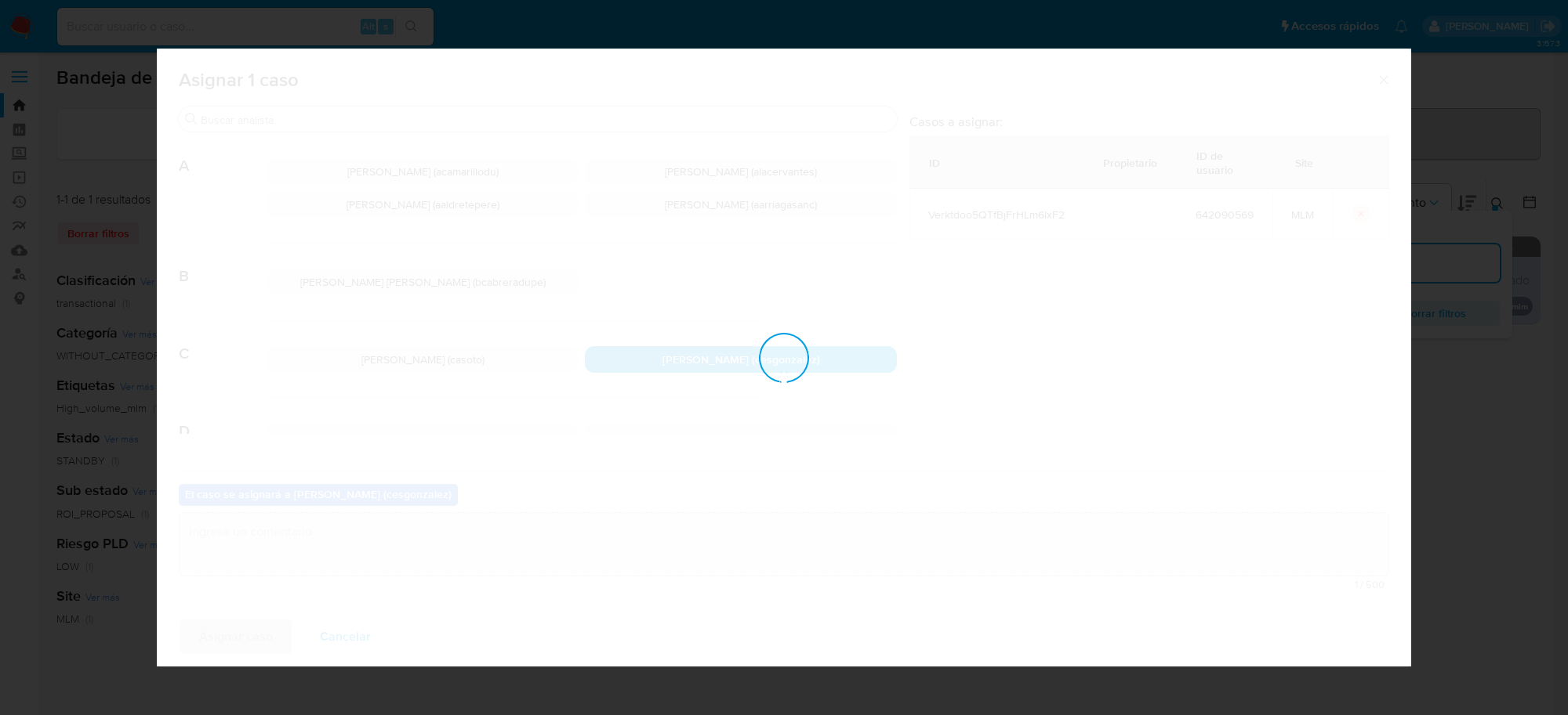
checkbox input "false"
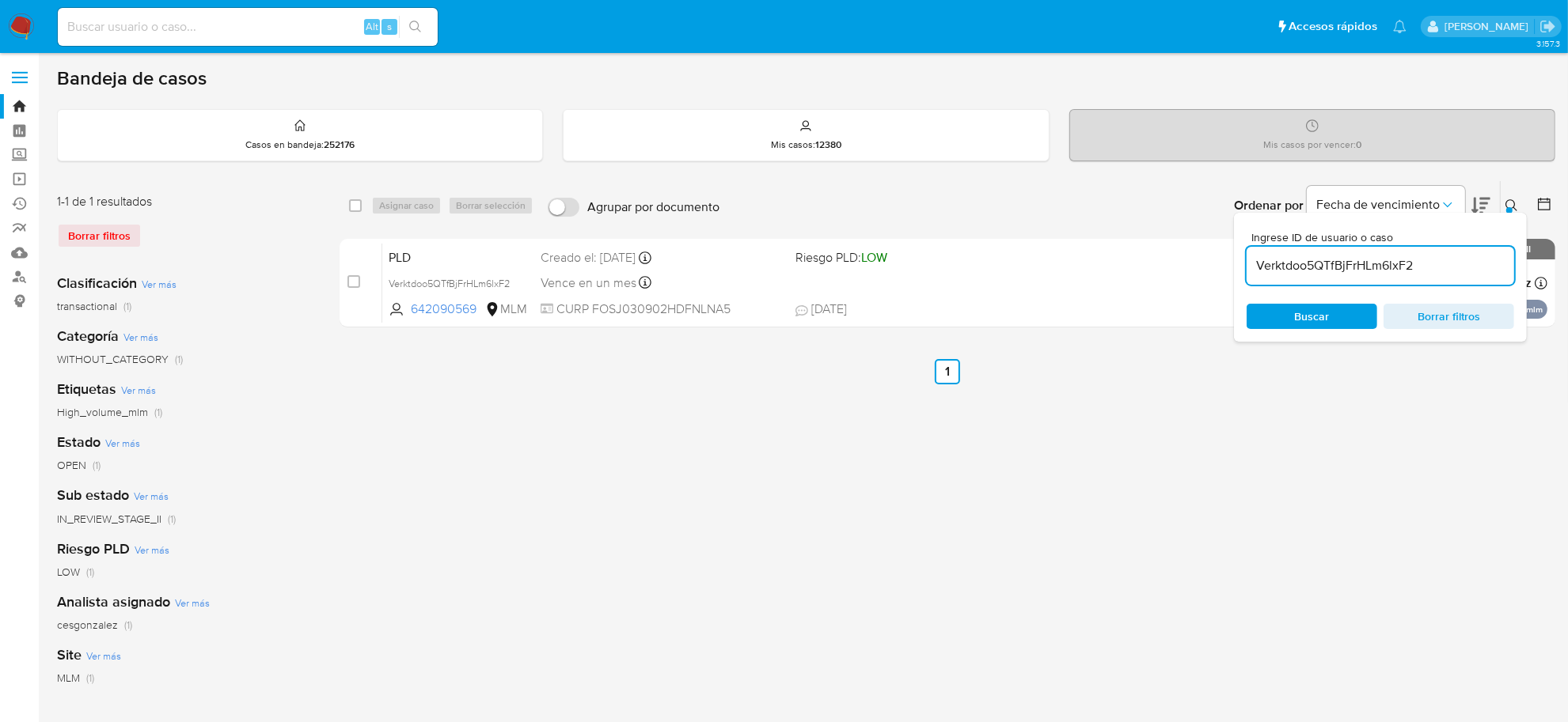
click at [1513, 200] on icon at bounding box center [1511, 206] width 13 height 13
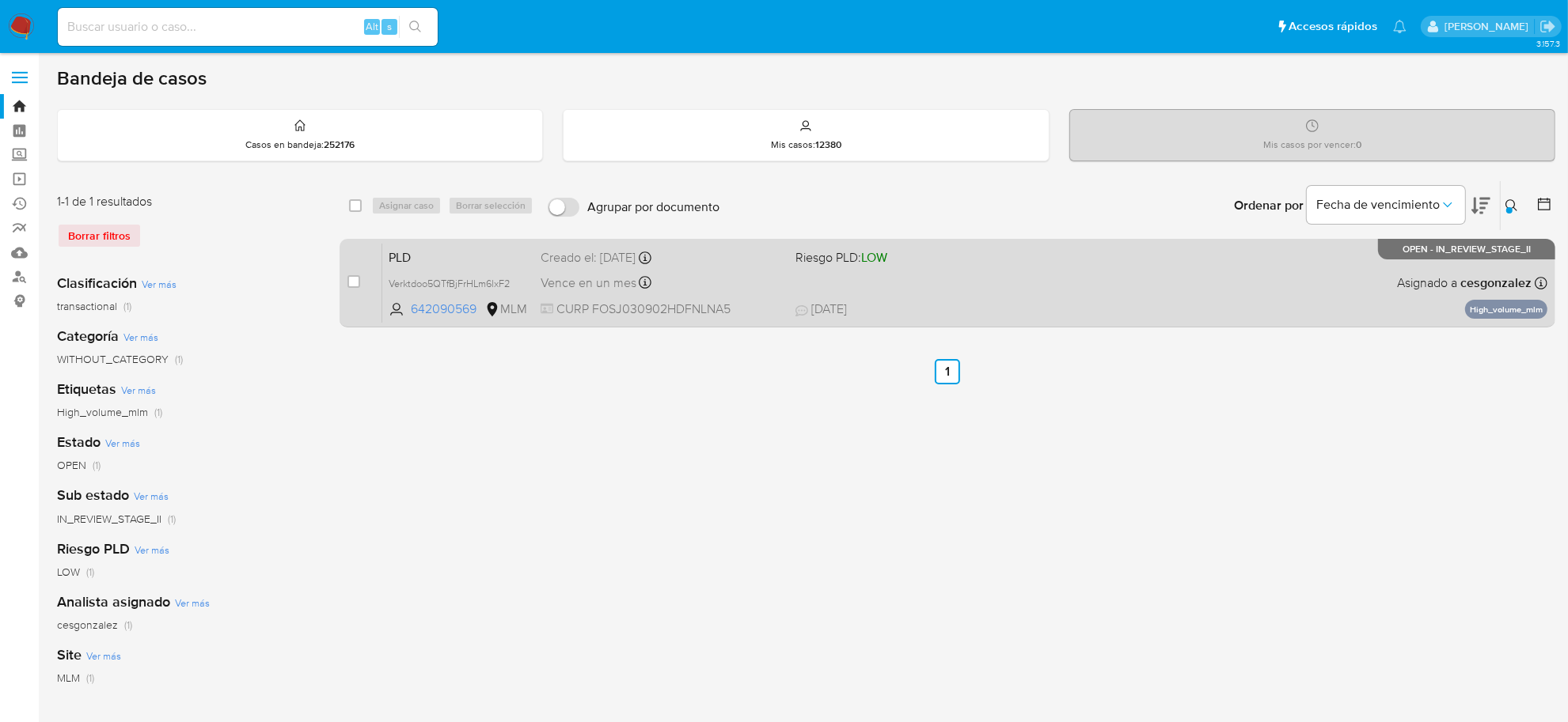
click at [605, 278] on span "Vence en un mes" at bounding box center [588, 283] width 96 height 18
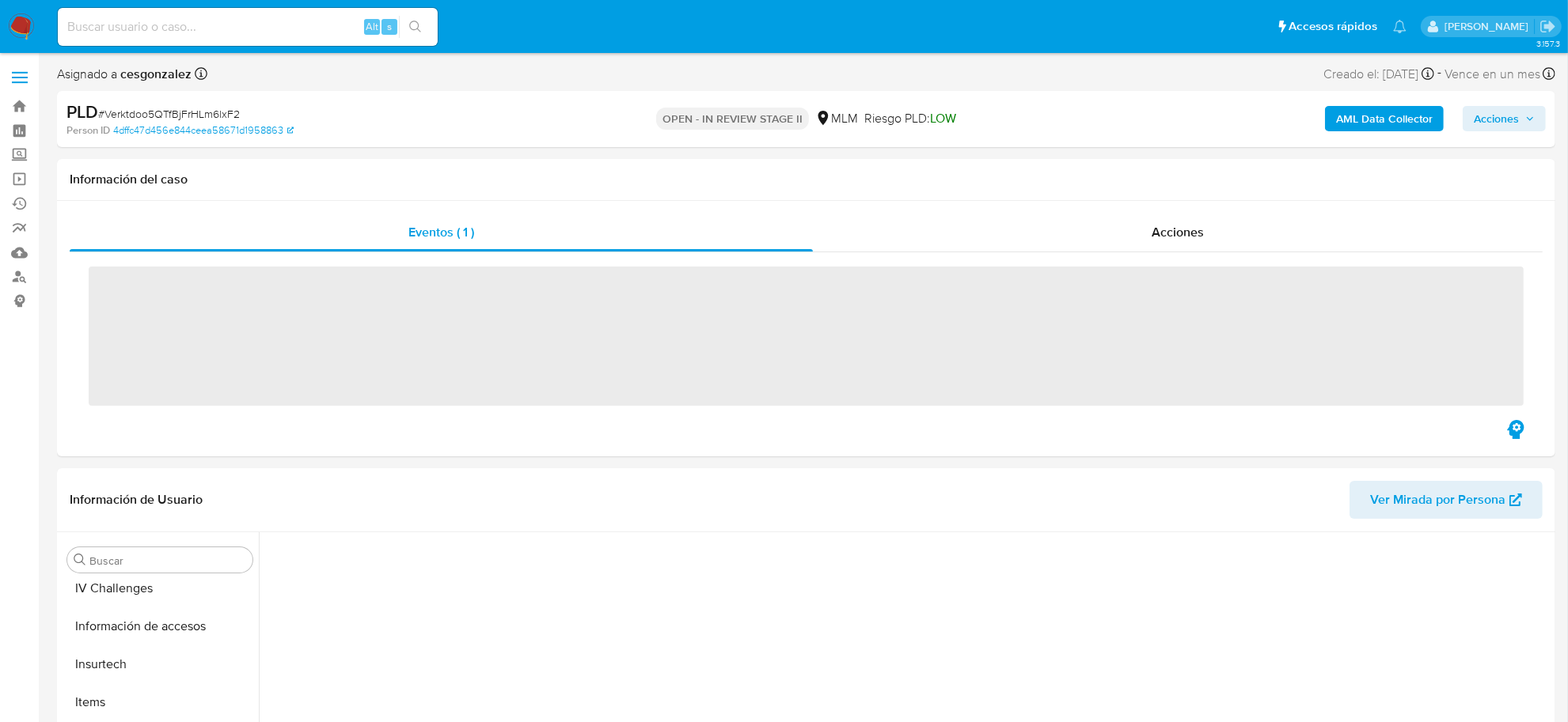
scroll to position [667, 0]
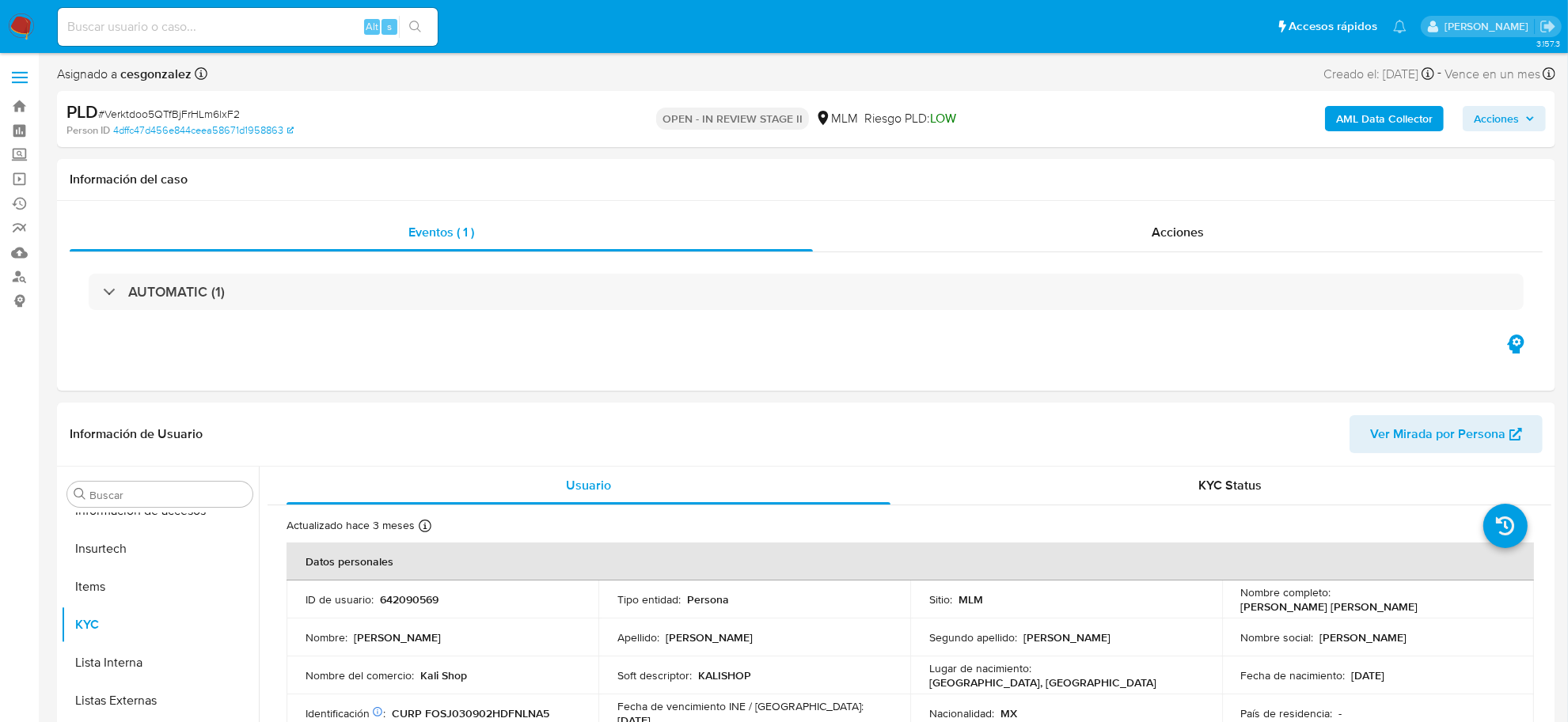
select select "10"
click at [1501, 120] on span "Acciones" at bounding box center [1496, 118] width 45 height 25
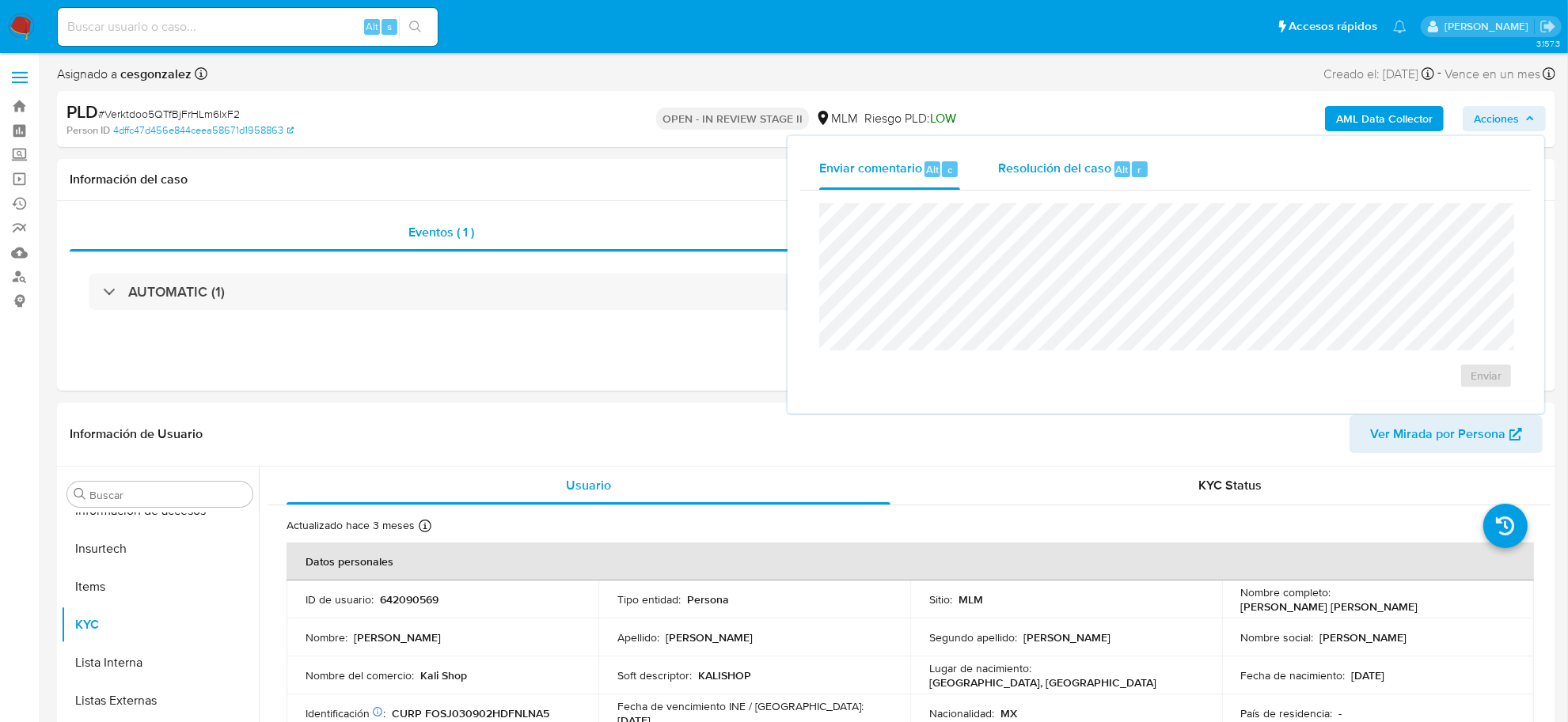
click at [1067, 168] on span "Resolución del caso" at bounding box center [1055, 168] width 113 height 18
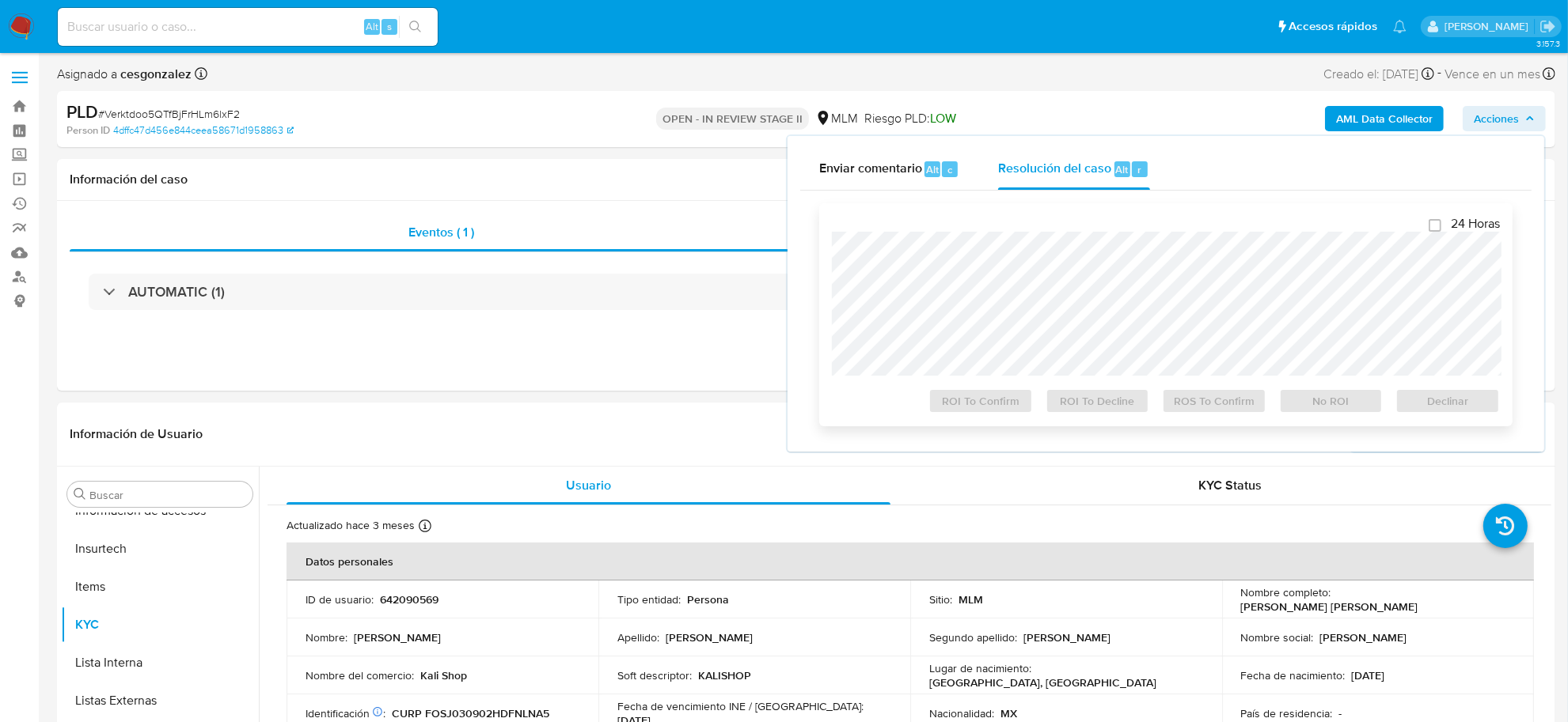
click at [1007, 232] on div at bounding box center [1165, 304] width 668 height 144
click at [1426, 407] on span "Declinar" at bounding box center [1447, 401] width 82 height 22
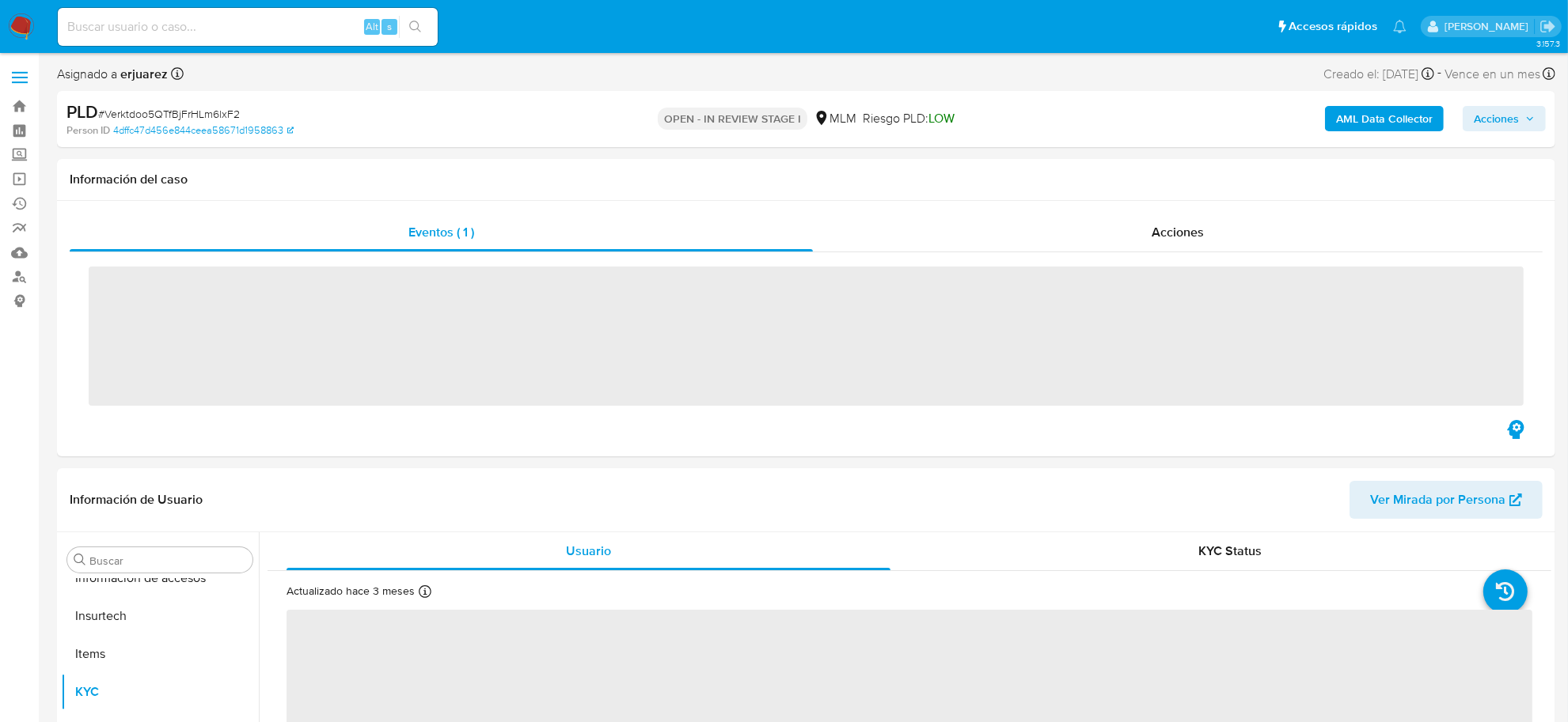
scroll to position [667, 0]
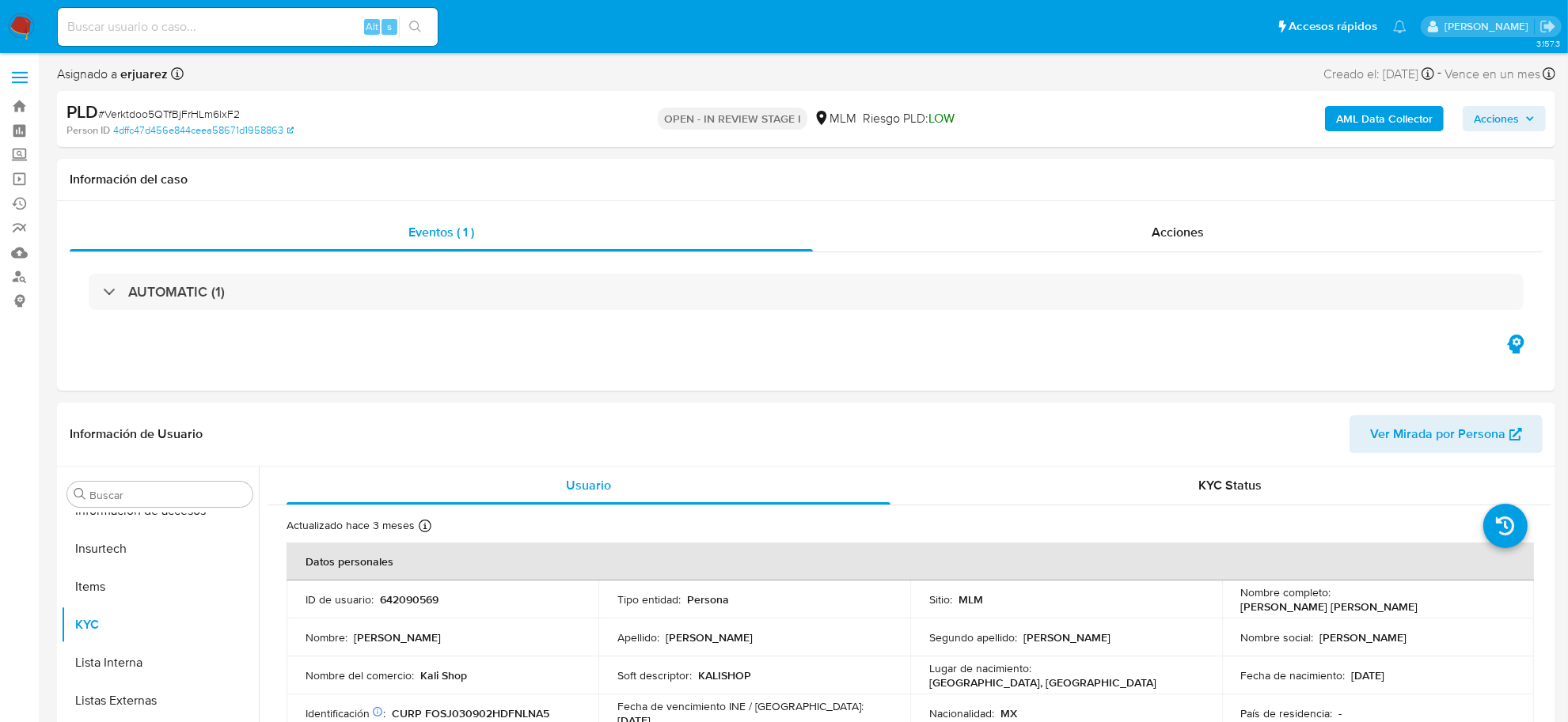
select select "10"
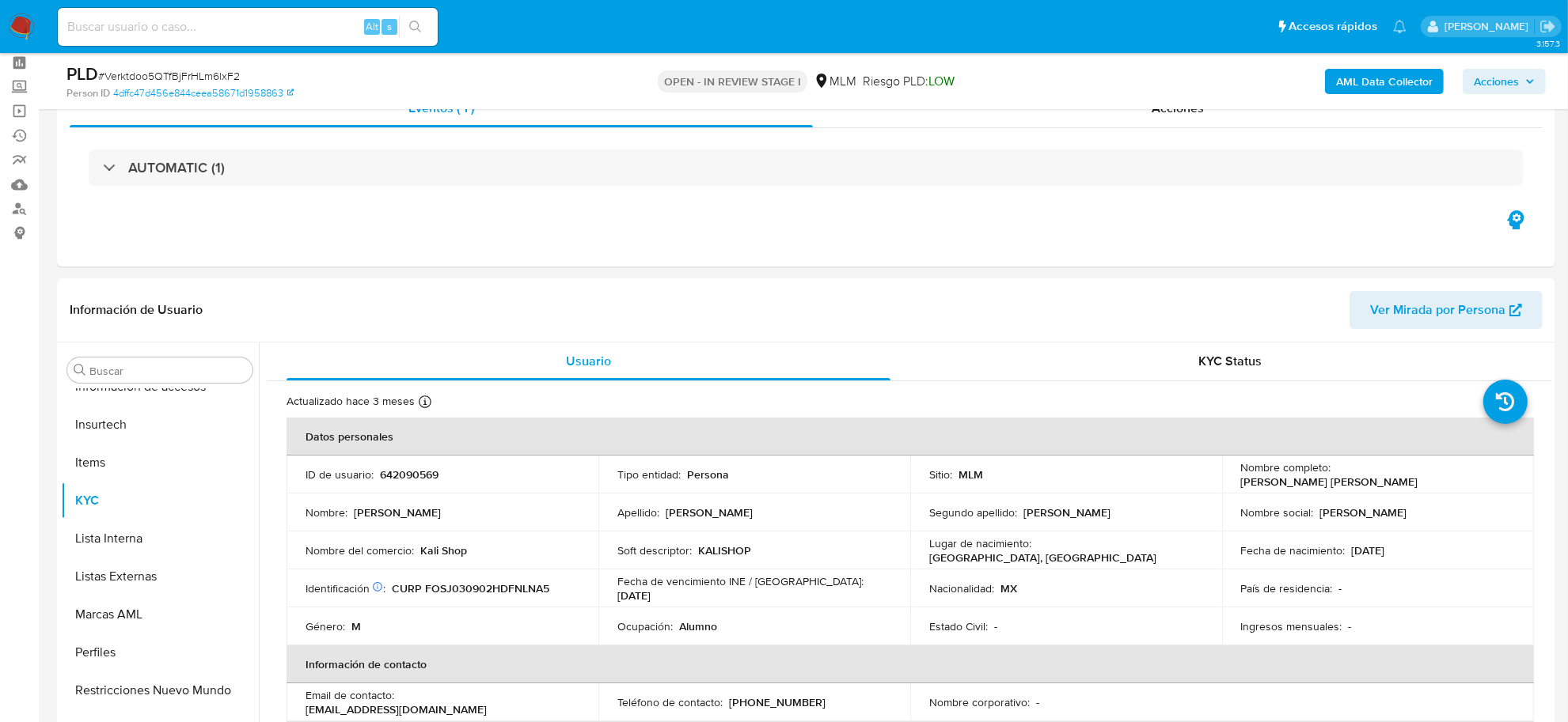
scroll to position [99, 0]
